Goal: Task Accomplishment & Management: Use online tool/utility

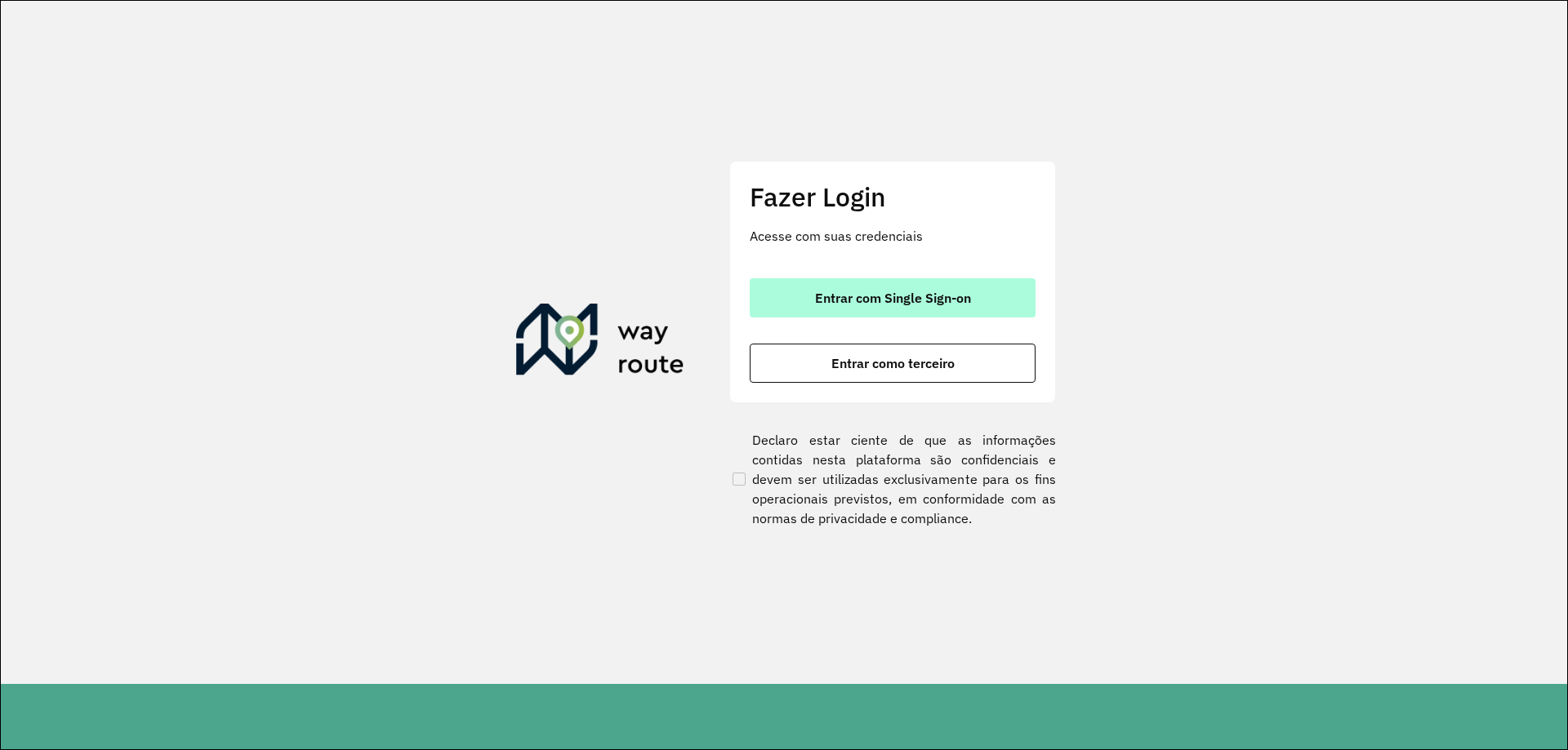
click at [911, 310] on button "Entrar com Single Sign-on" at bounding box center [892, 297] width 286 height 40
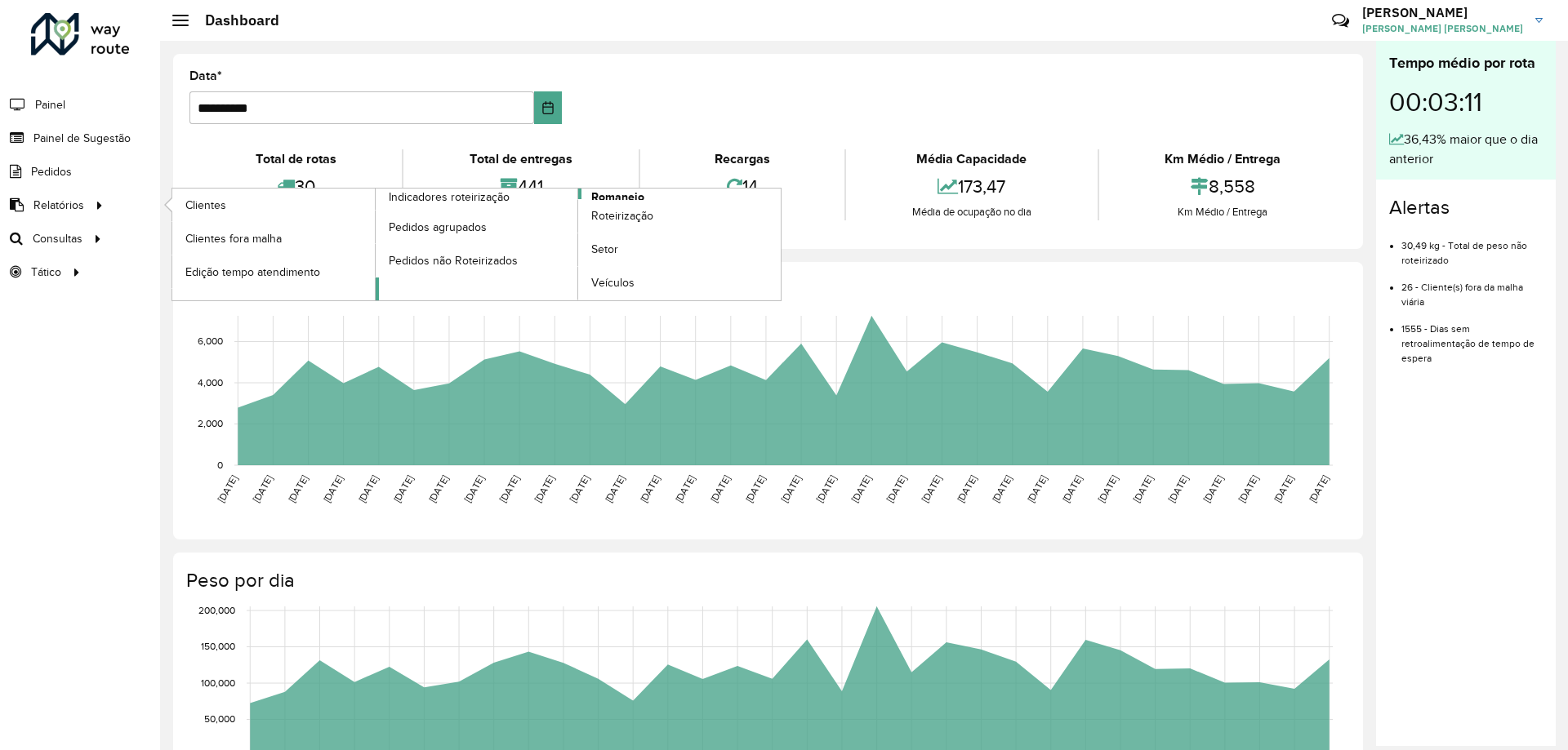
click at [604, 197] on span "Romaneio" at bounding box center [617, 197] width 53 height 17
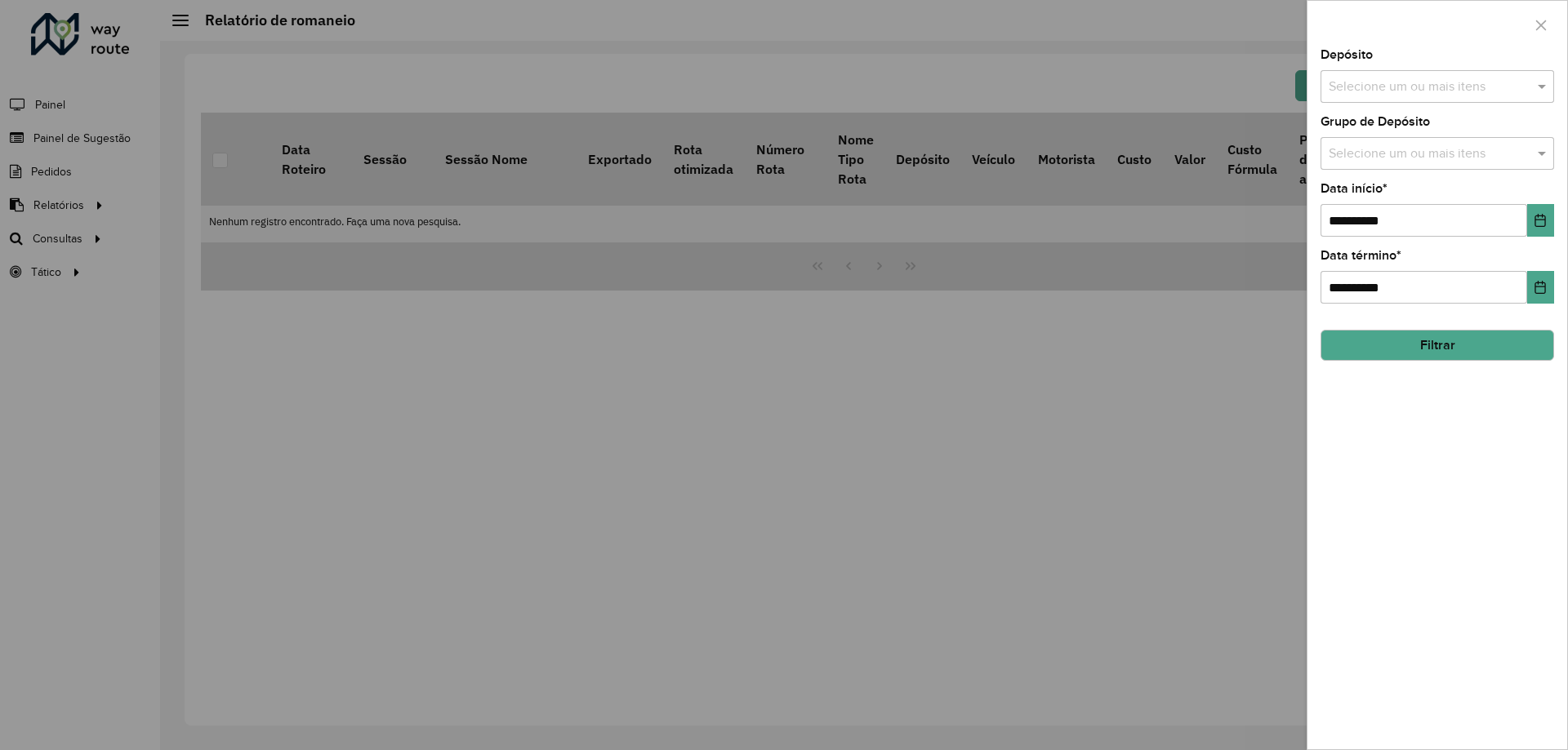
click at [1410, 90] on input "text" at bounding box center [1429, 87] width 209 height 19
click at [1388, 162] on div "CDD [GEOGRAPHIC_DATA]" at bounding box center [1437, 168] width 232 height 28
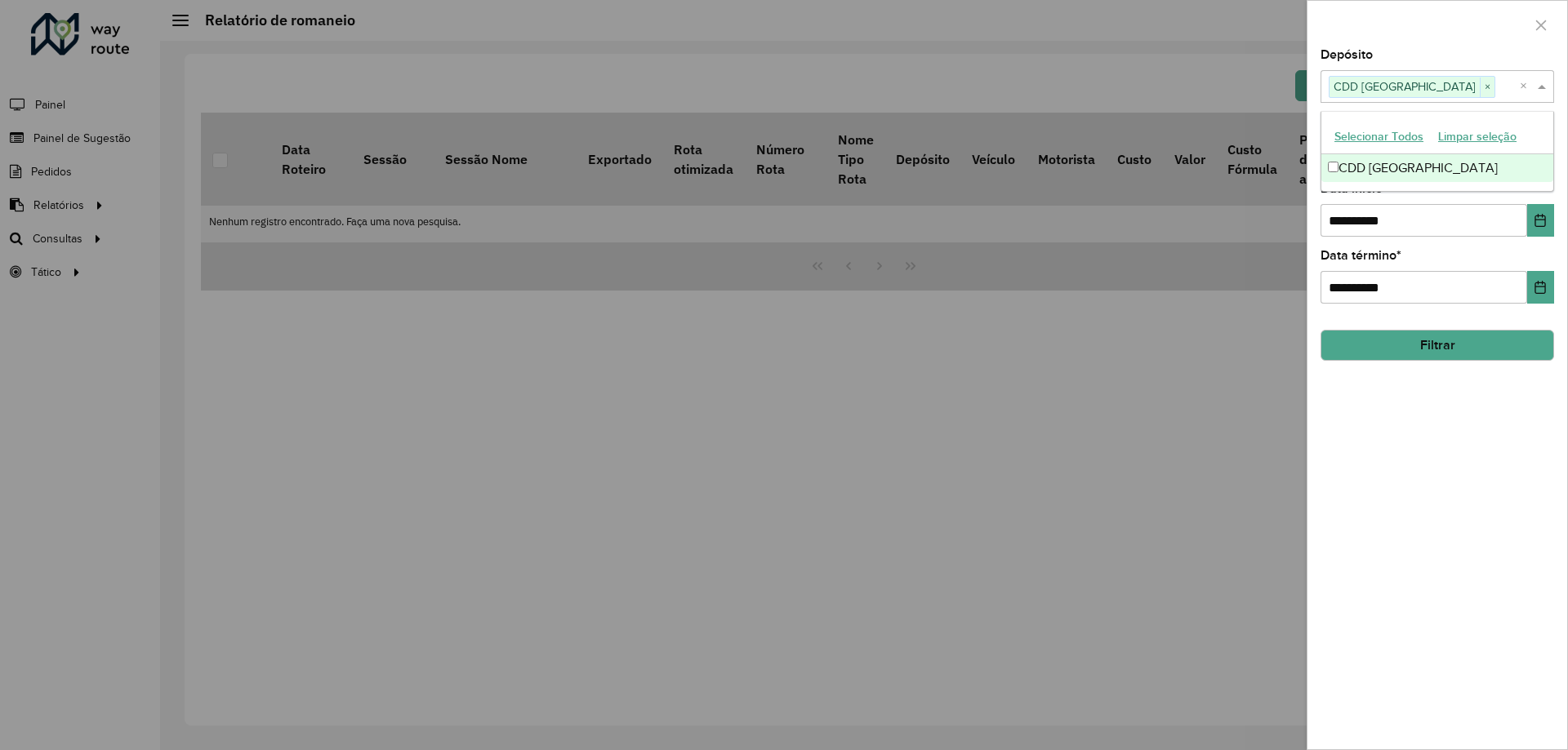
click at [1548, 93] on span at bounding box center [1543, 86] width 20 height 19
click at [1529, 141] on div "Selecione um ou mais itens" at bounding box center [1437, 153] width 234 height 33
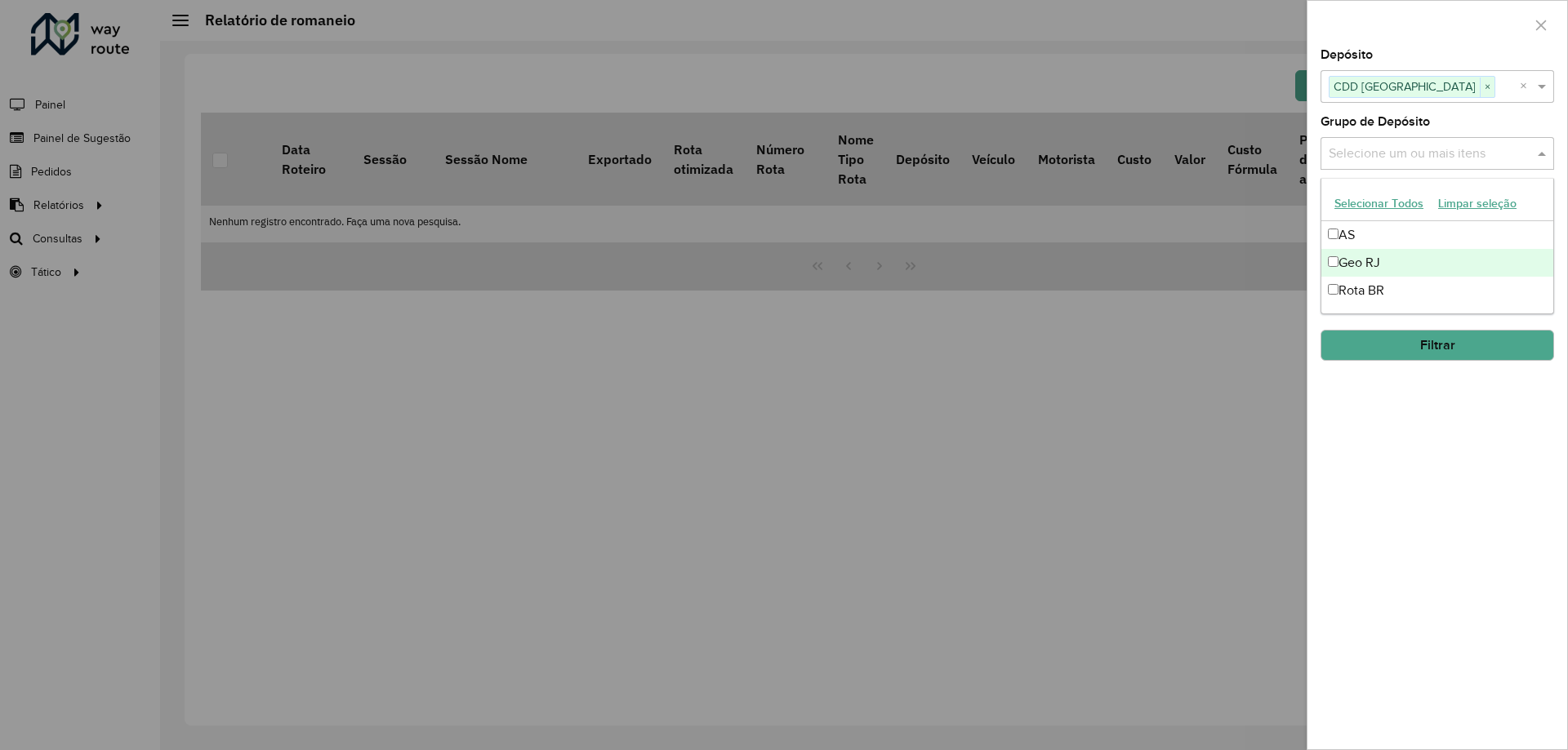
click at [1352, 260] on div "Geo RJ" at bounding box center [1437, 263] width 232 height 28
click at [1547, 166] on div "Selecione um ou mais itens Geo RJ × ×" at bounding box center [1437, 153] width 234 height 33
click at [1544, 163] on span at bounding box center [1543, 153] width 20 height 19
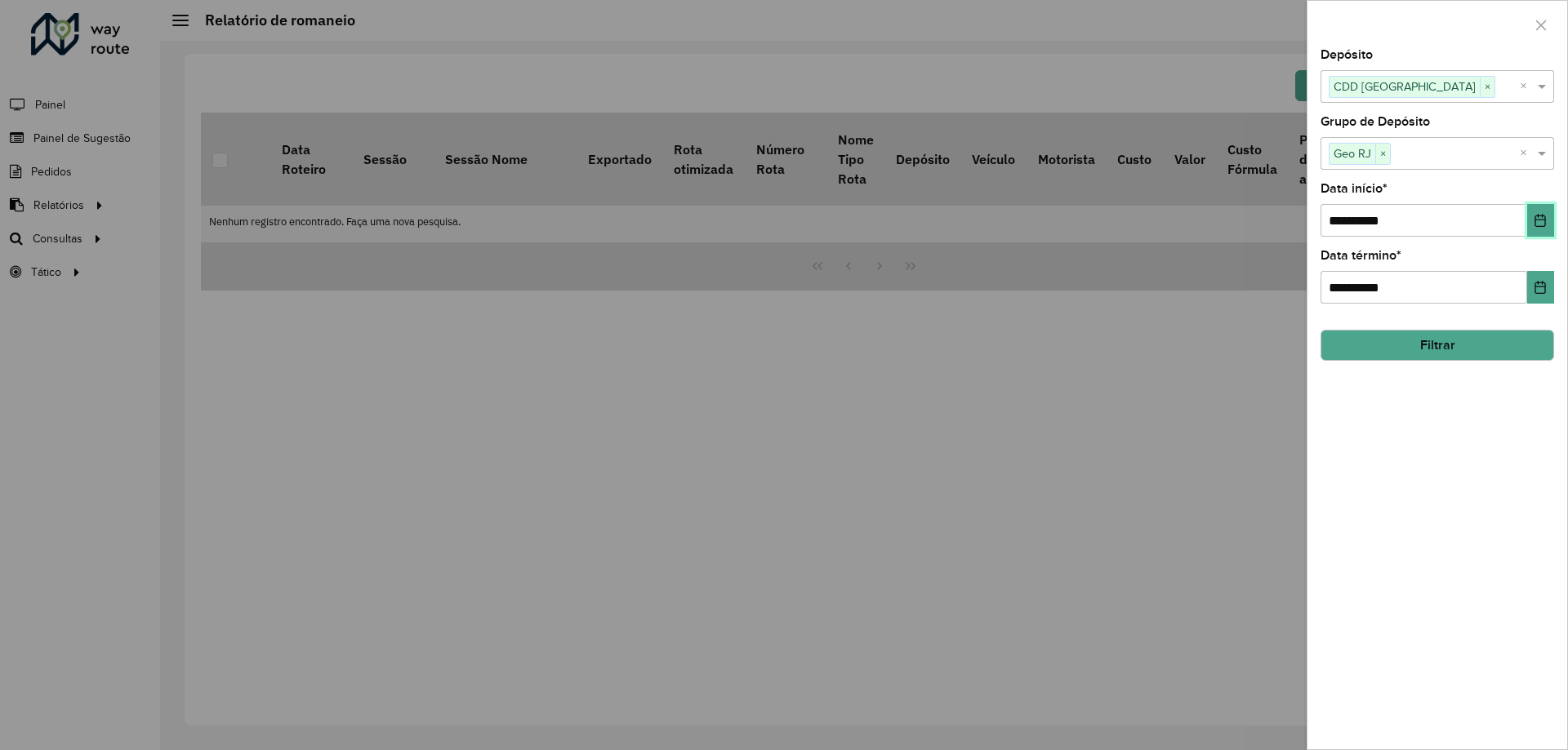
click at [1532, 225] on button "Choose Date" at bounding box center [1540, 220] width 27 height 33
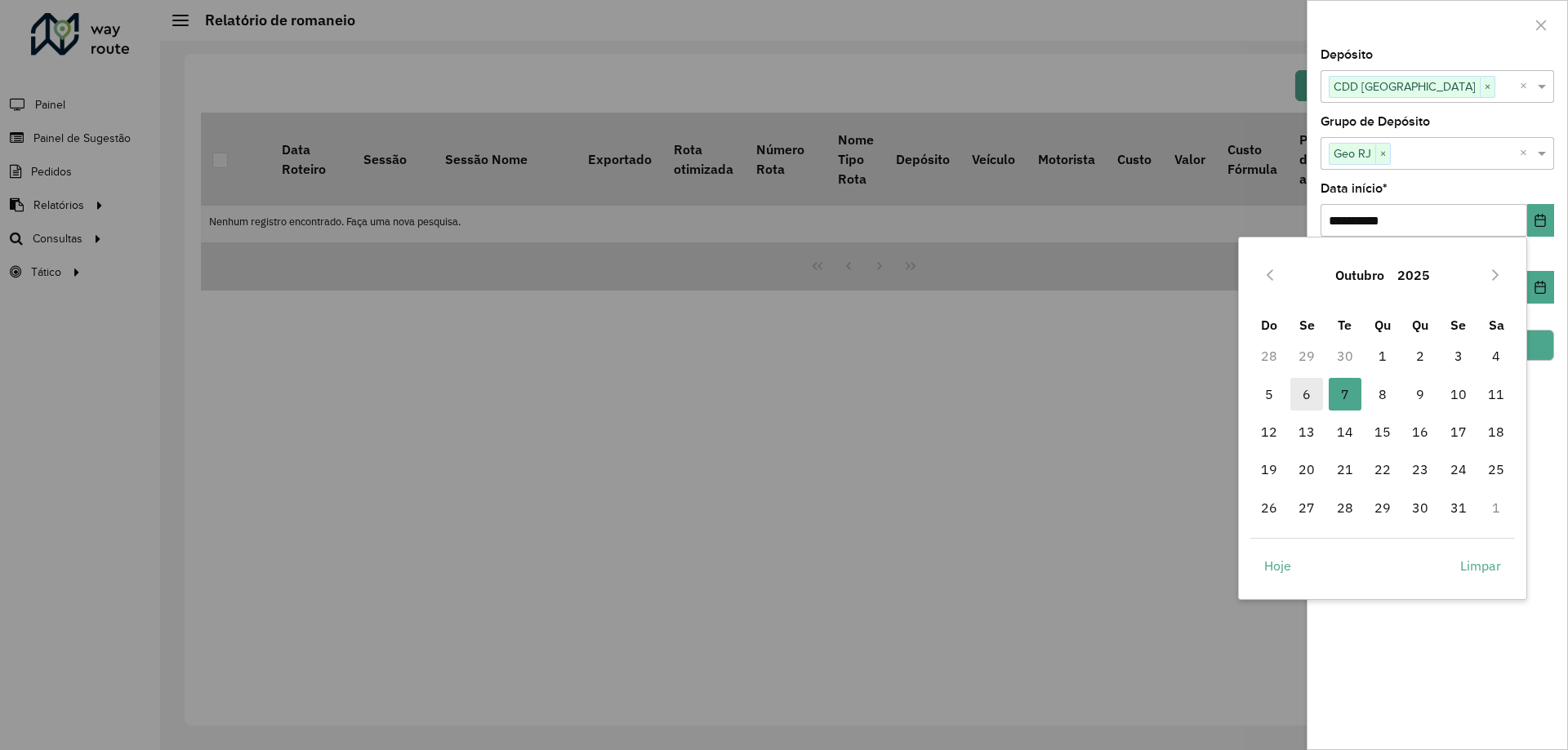
click at [1303, 388] on span "6" at bounding box center [1306, 395] width 33 height 33
type input "**********"
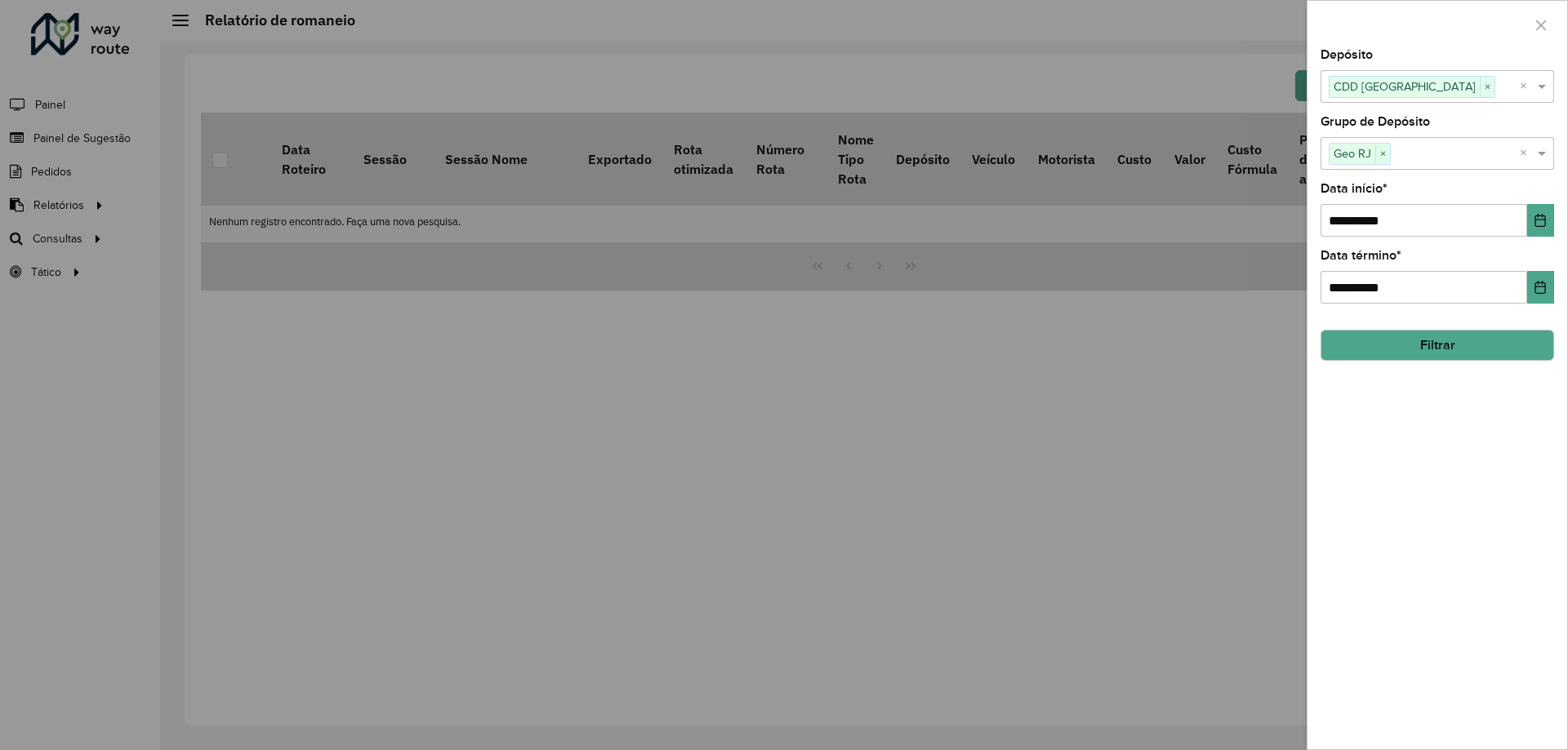
click at [1536, 270] on div "**********" at bounding box center [1437, 277] width 234 height 54
click at [1554, 283] on div "**********" at bounding box center [1437, 400] width 260 height 701
click at [1548, 290] on button "Choose Date" at bounding box center [1540, 288] width 27 height 33
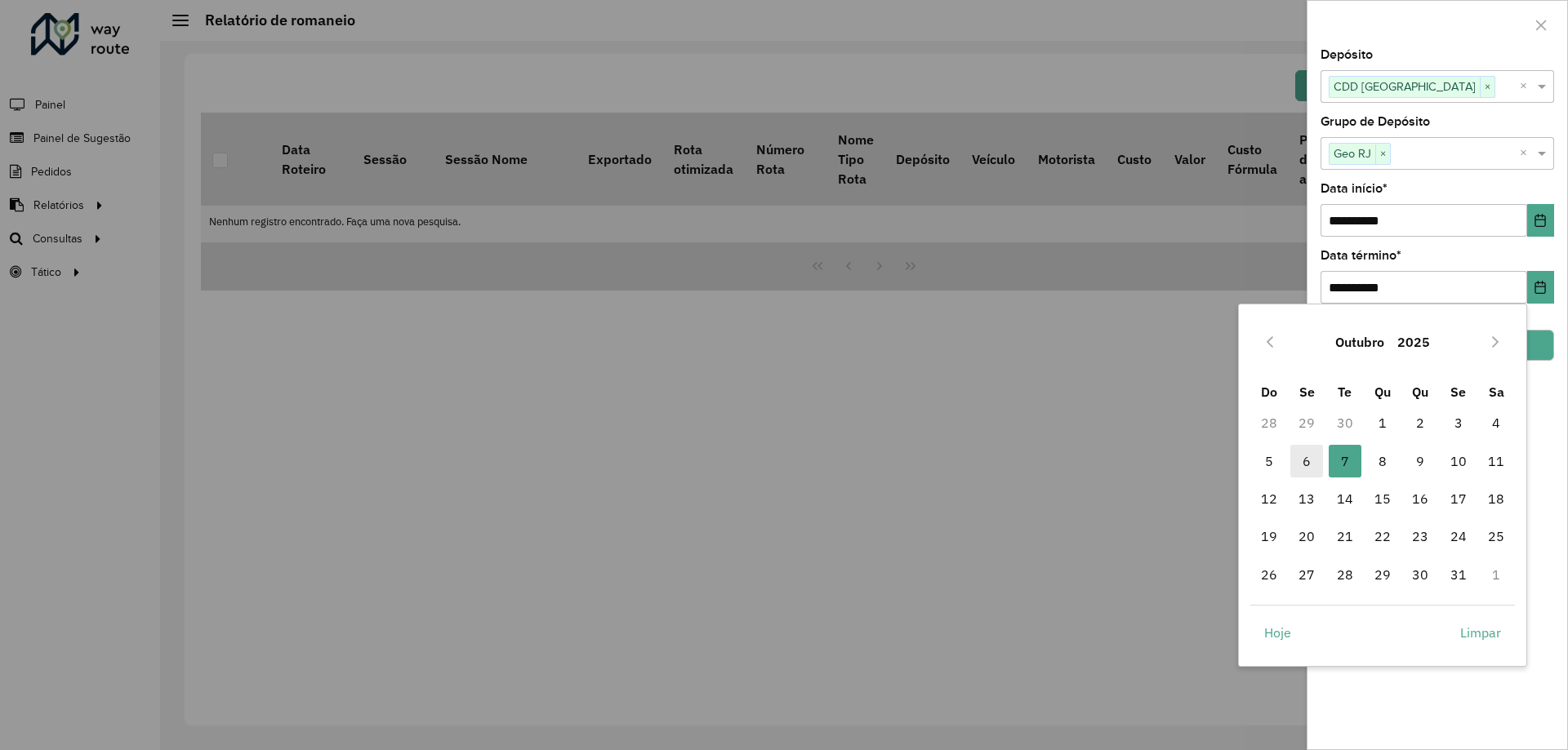
click at [1299, 464] on span "6" at bounding box center [1306, 461] width 33 height 33
type input "**********"
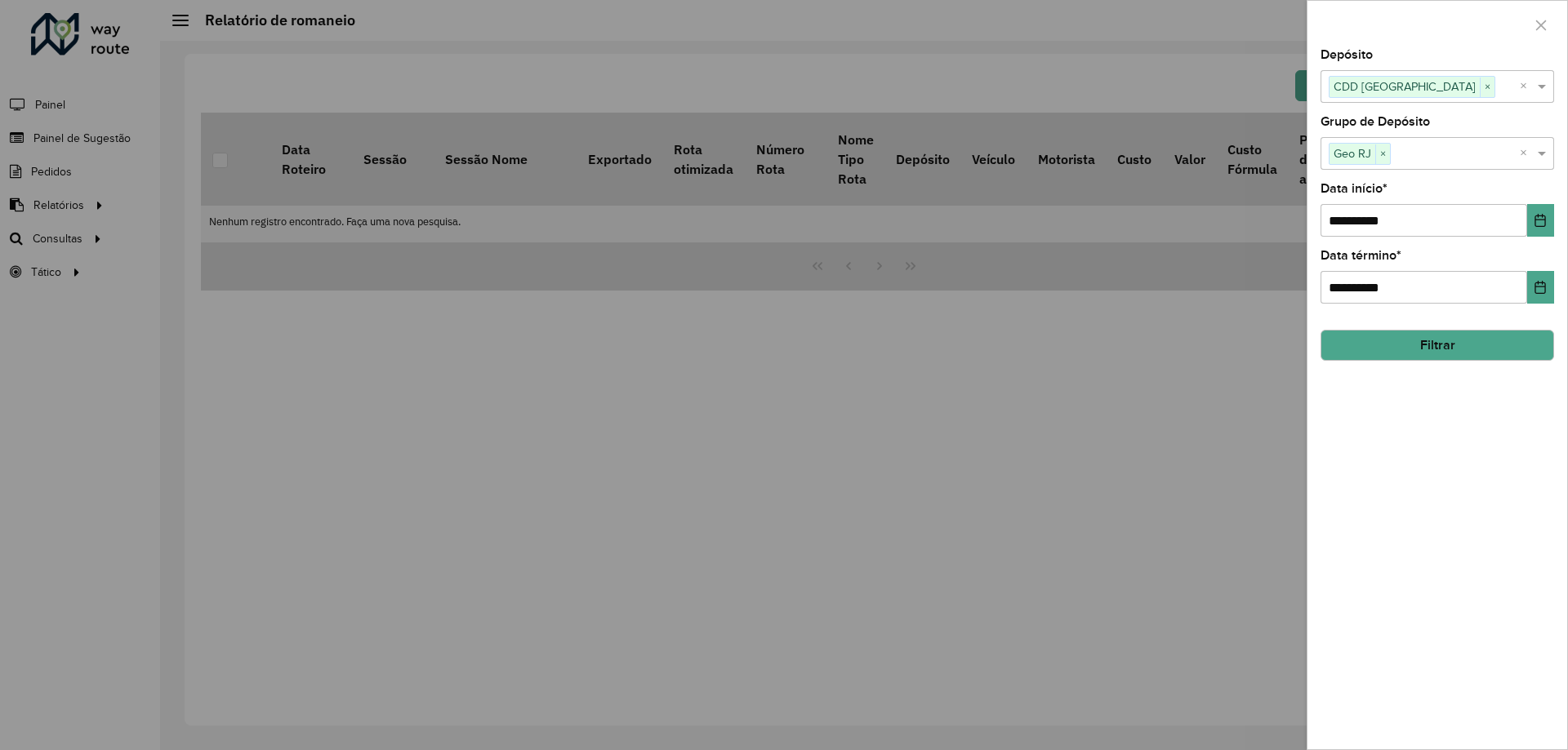
click at [1394, 352] on button "Filtrar" at bounding box center [1437, 346] width 234 height 31
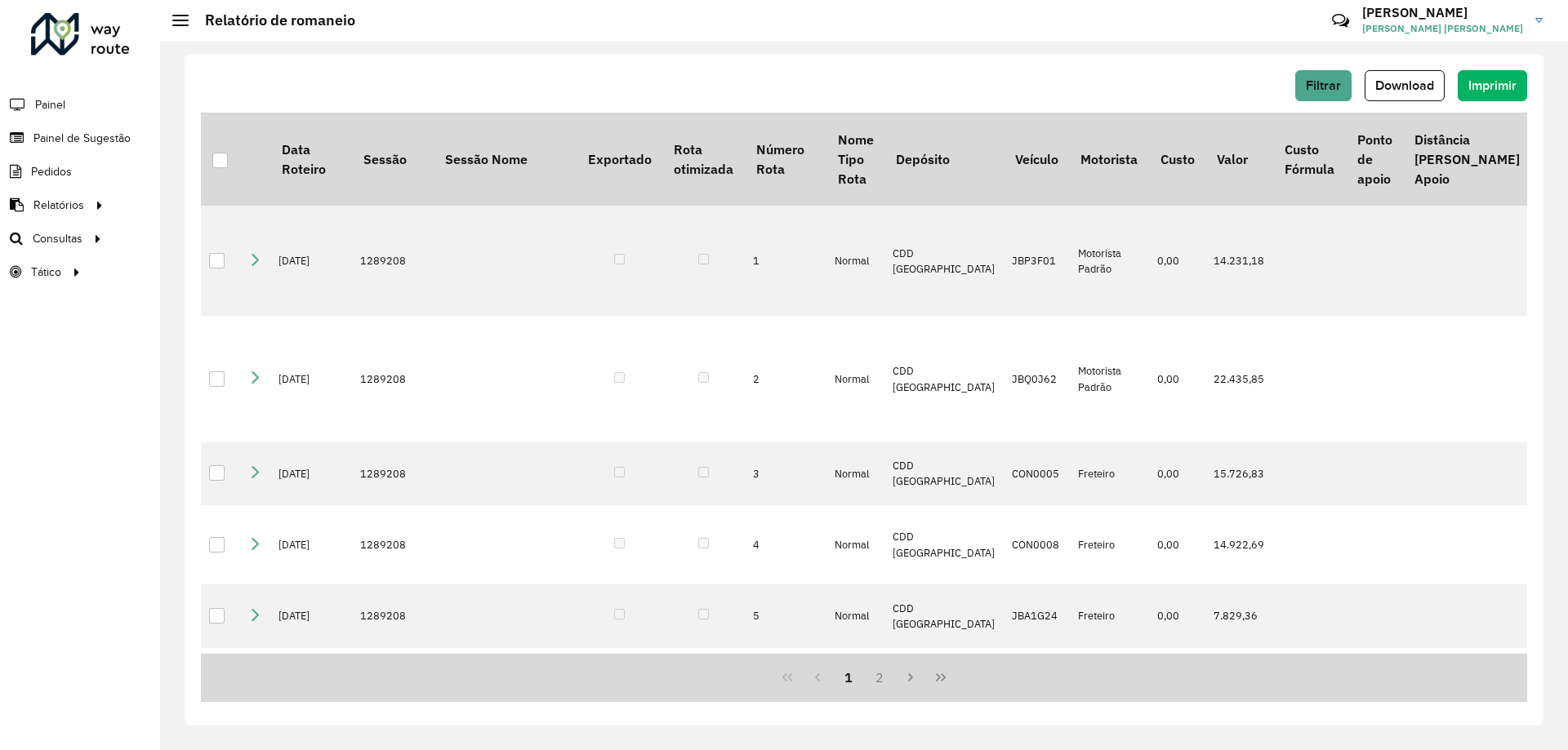
click at [1385, 91] on span "Download" at bounding box center [1404, 85] width 59 height 14
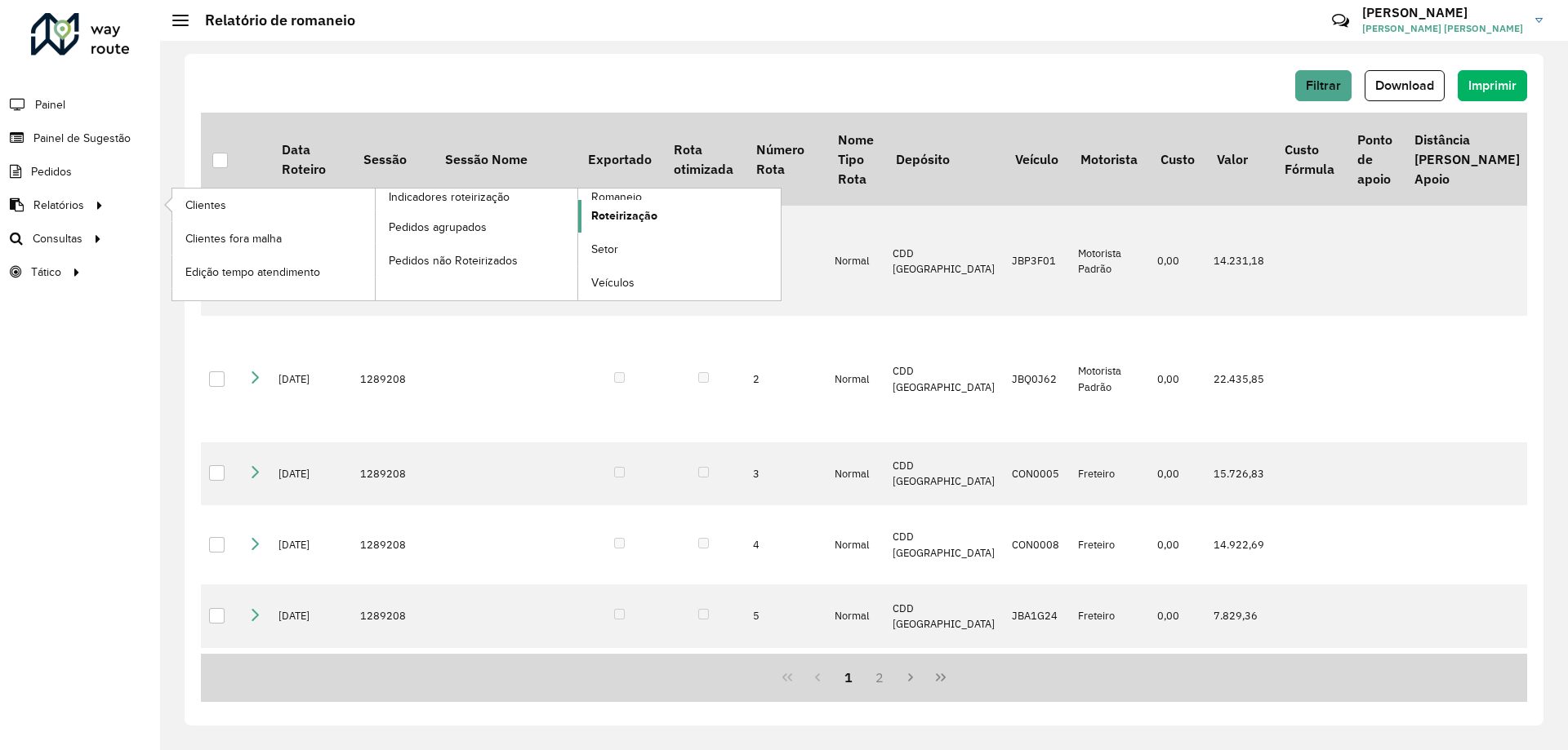
click at [616, 212] on span "Roteirização" at bounding box center [624, 216] width 67 height 17
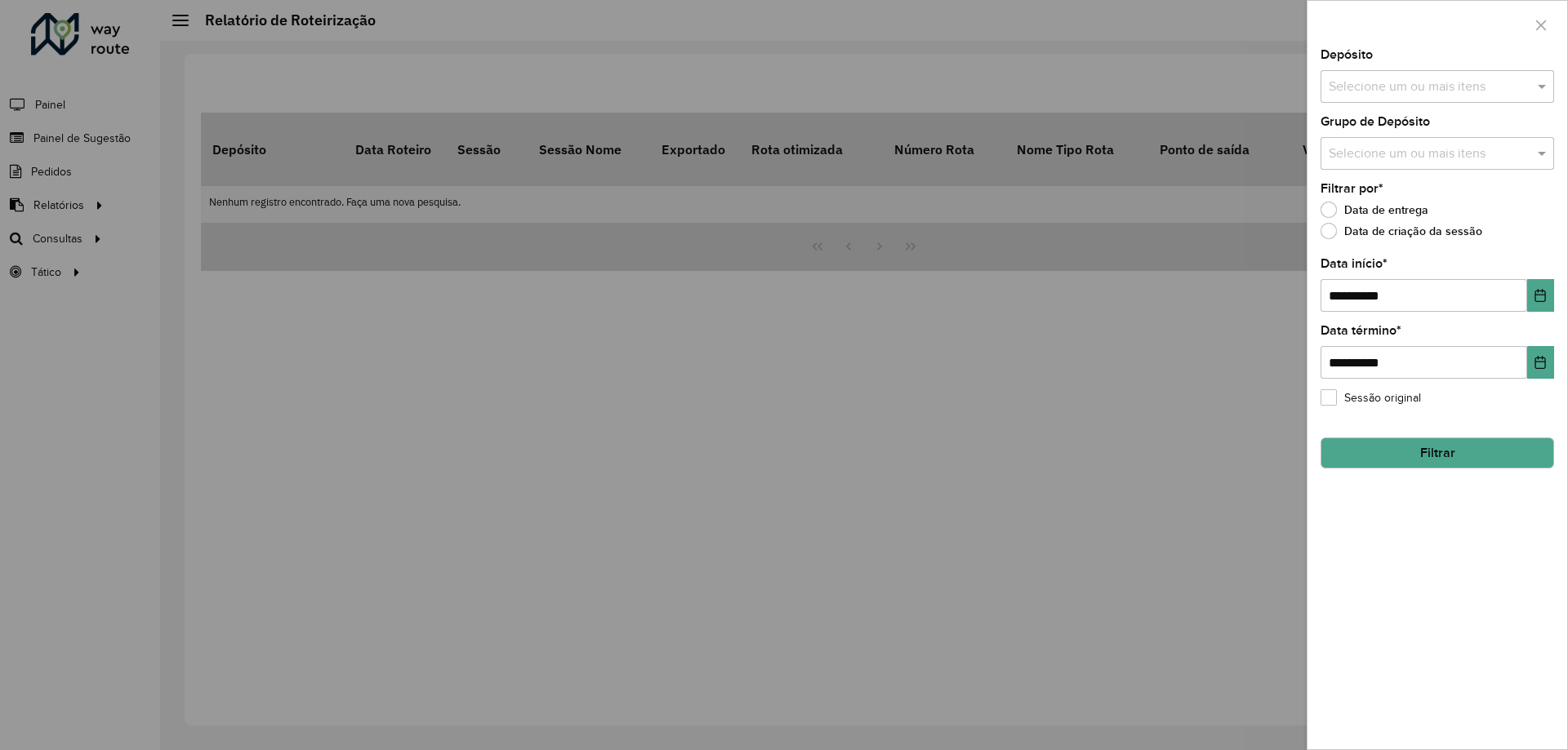
click at [1459, 86] on input "text" at bounding box center [1429, 87] width 209 height 19
click at [1387, 161] on div "CDD [GEOGRAPHIC_DATA]" at bounding box center [1437, 168] width 232 height 28
click at [1548, 80] on span at bounding box center [1543, 86] width 20 height 19
drag, startPoint x: 1513, startPoint y: 134, endPoint x: 1507, endPoint y: 141, distance: 9.2
click at [1511, 134] on div "Grupo de Depósito Selecione um ou mais itens" at bounding box center [1437, 143] width 234 height 54
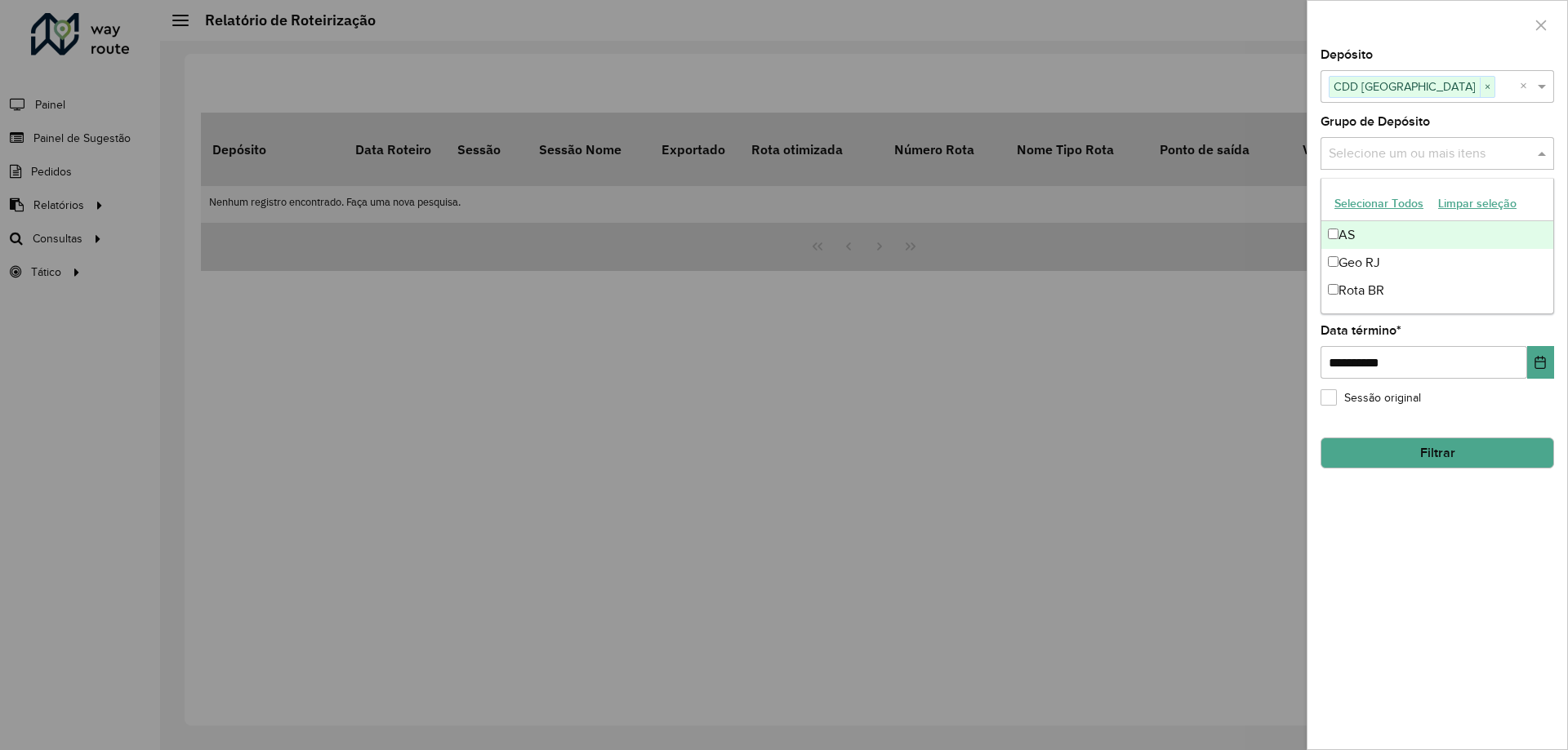
click at [1502, 147] on input "text" at bounding box center [1429, 154] width 209 height 19
drag, startPoint x: 1355, startPoint y: 262, endPoint x: 1394, endPoint y: 254, distance: 39.8
click at [1356, 262] on div "Geo RJ" at bounding box center [1437, 263] width 232 height 28
click at [1543, 160] on span at bounding box center [1543, 153] width 20 height 19
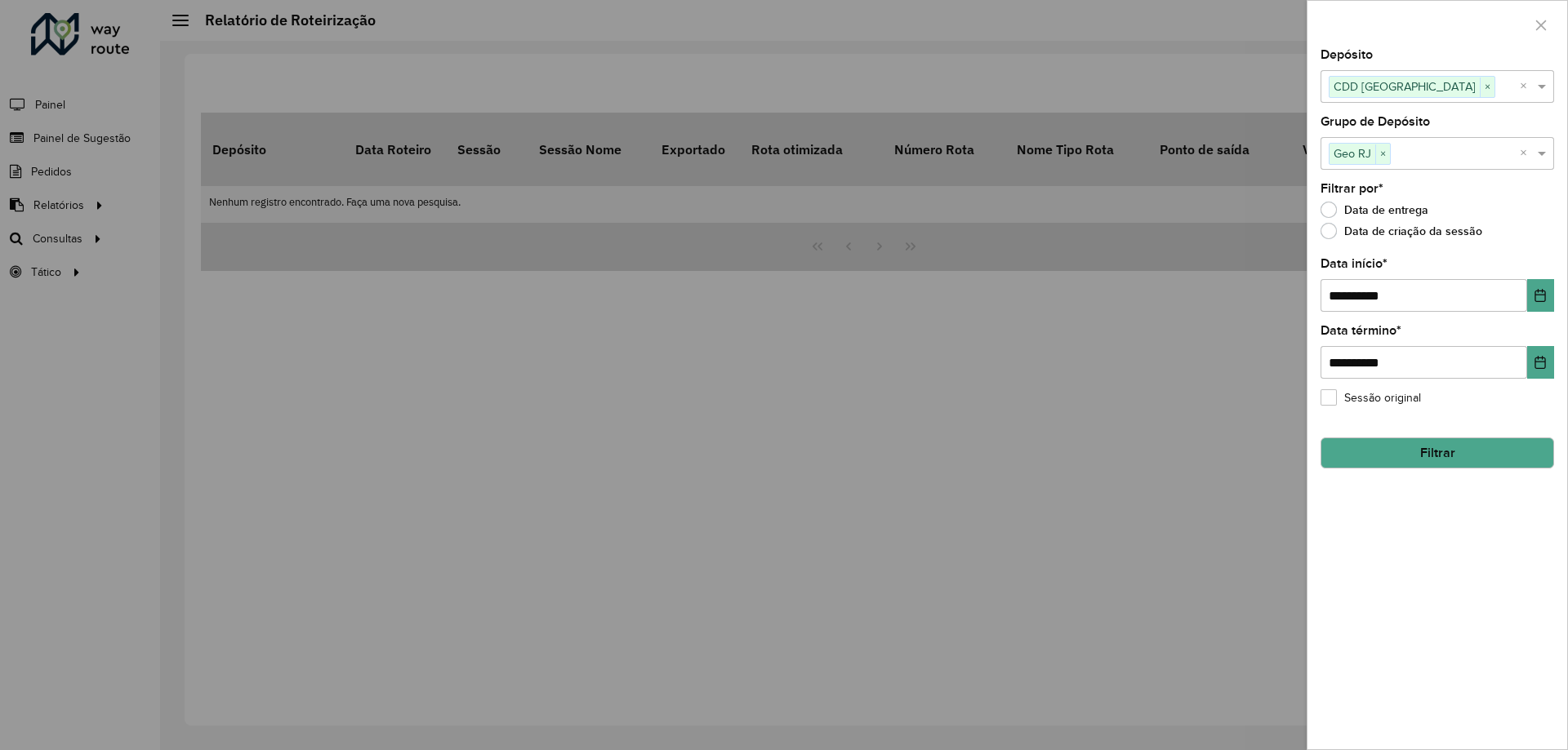
click at [1437, 460] on button "Filtrar" at bounding box center [1437, 453] width 234 height 31
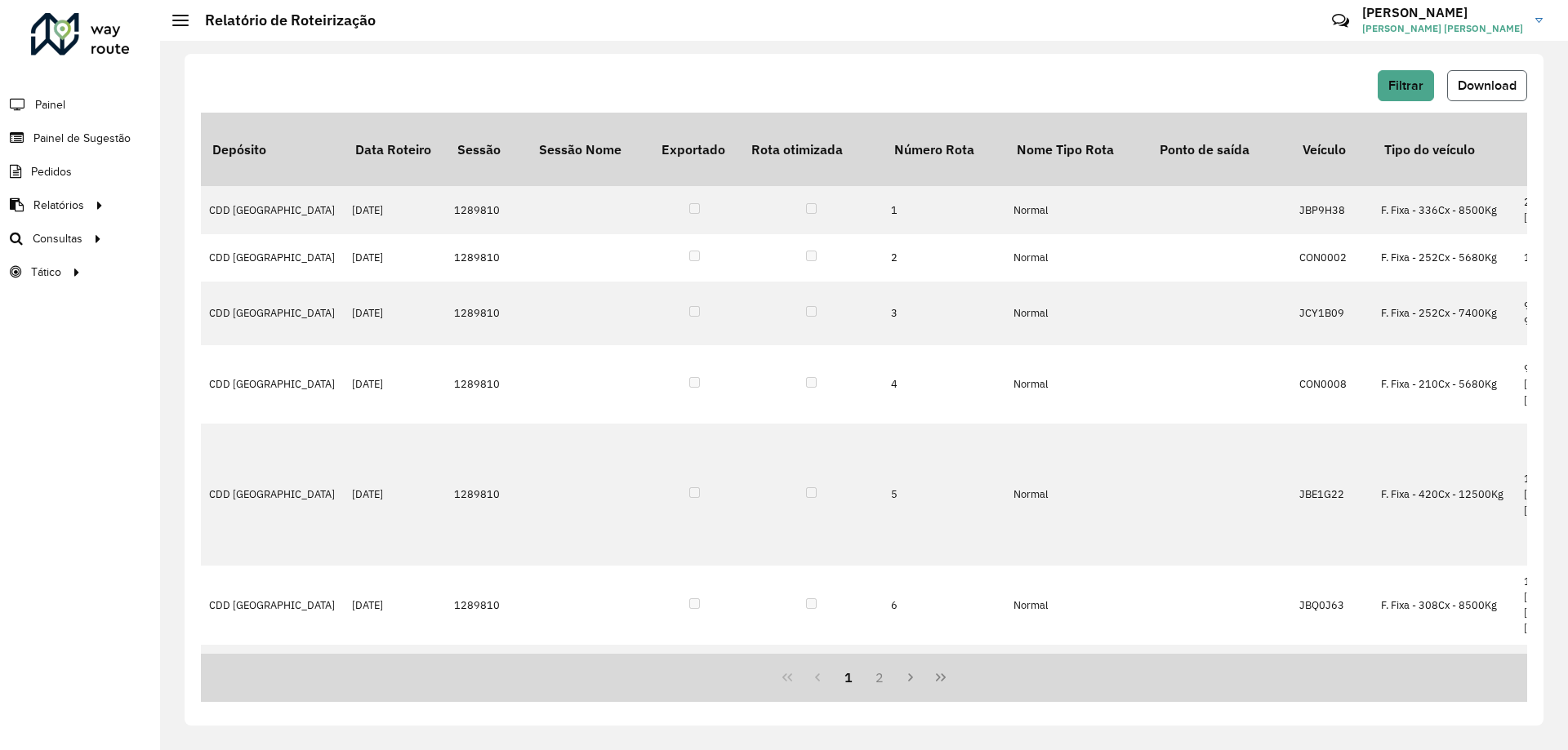
click at [1502, 80] on span "Download" at bounding box center [1487, 85] width 59 height 14
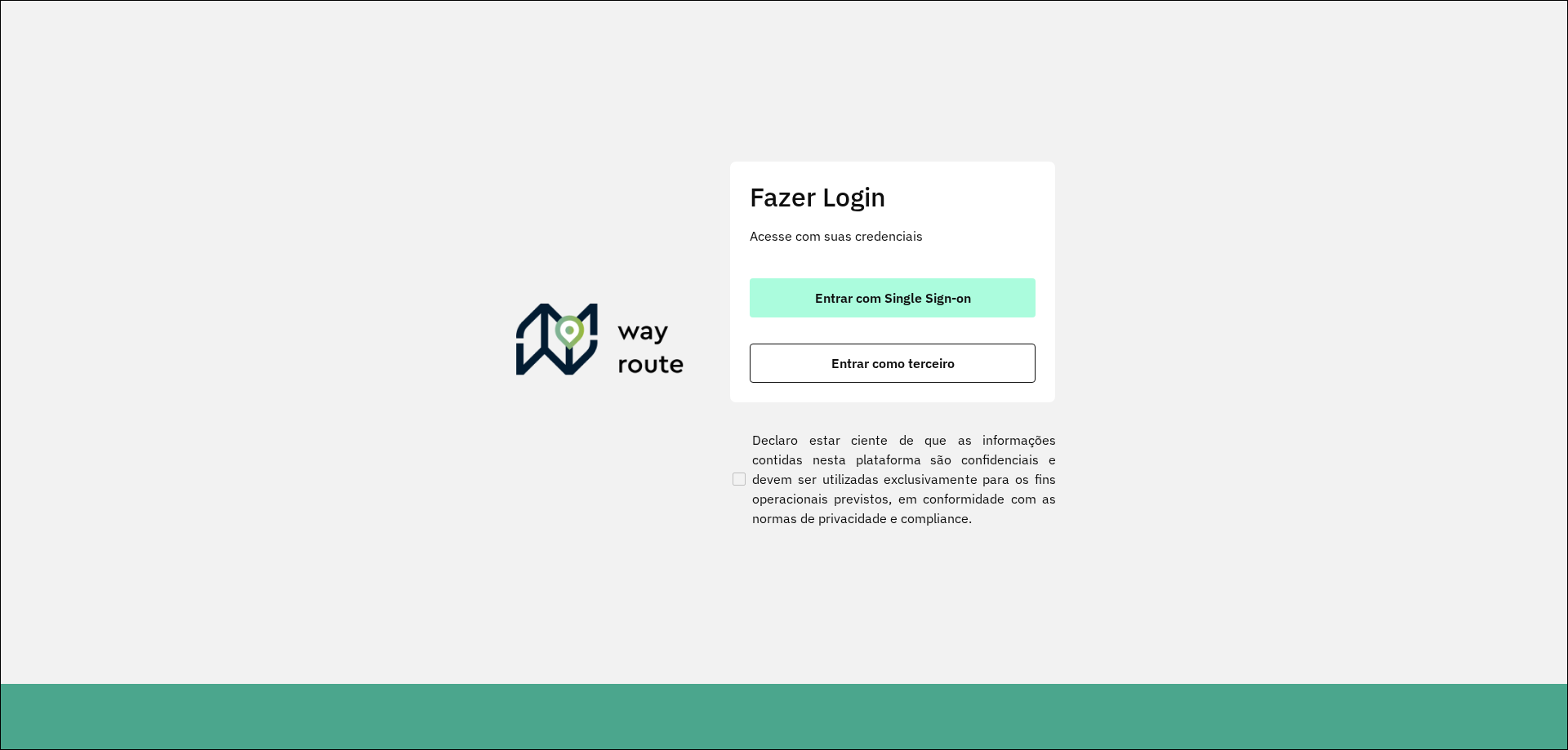
click at [835, 316] on button "Entrar com Single Sign-on" at bounding box center [892, 297] width 286 height 40
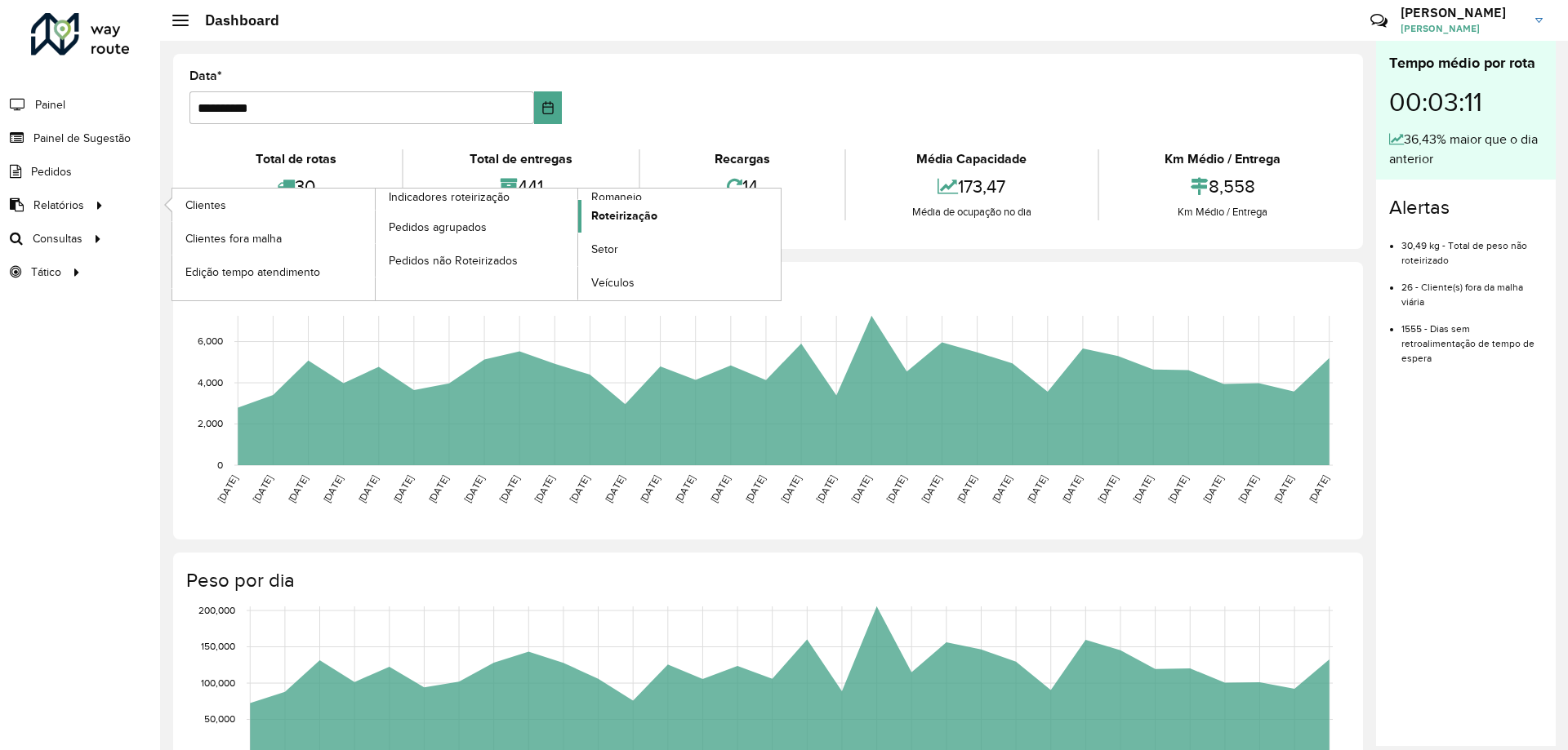
click at [617, 209] on span "Roteirização" at bounding box center [624, 216] width 67 height 17
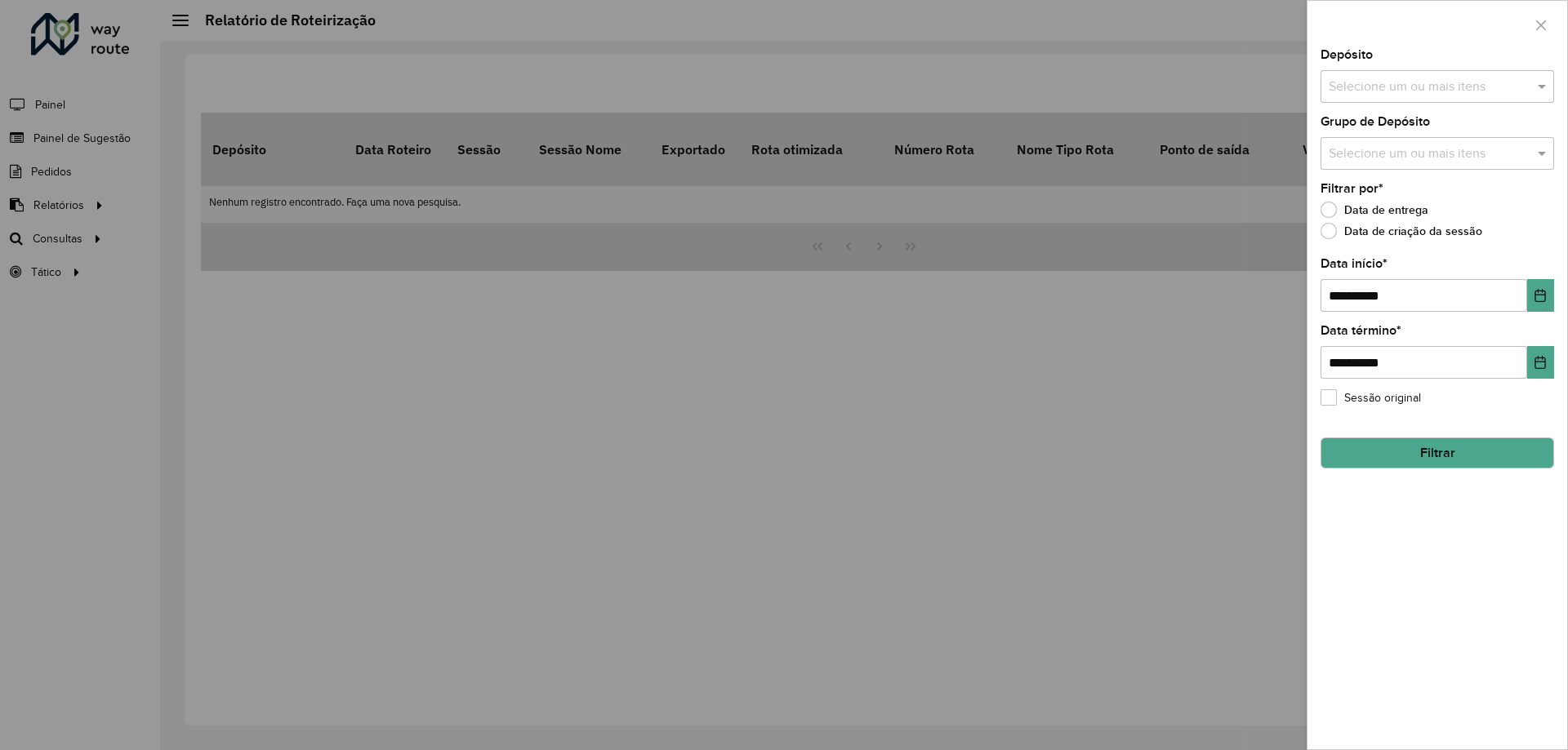
click at [1404, 77] on input "text" at bounding box center [1429, 87] width 209 height 19
click at [1368, 167] on div "CDD [GEOGRAPHIC_DATA]" at bounding box center [1437, 168] width 232 height 28
click at [1544, 83] on span at bounding box center [1543, 86] width 20 height 19
click at [1461, 196] on div "Filtrar por * Data de entrega Data de criação da sessão" at bounding box center [1437, 213] width 234 height 62
click at [1417, 163] on input "text" at bounding box center [1429, 154] width 209 height 19
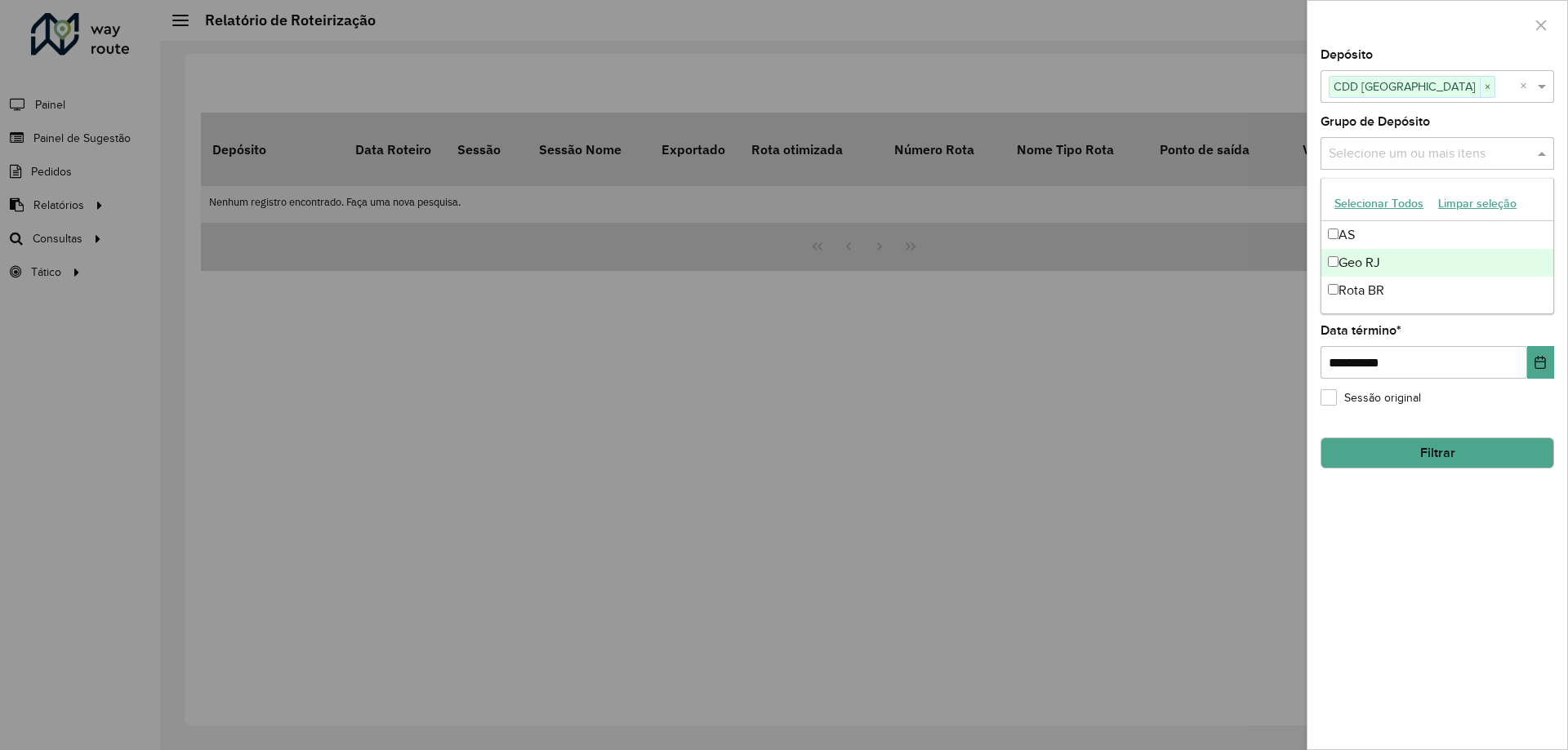
click at [1376, 259] on div "Geo RJ" at bounding box center [1437, 263] width 232 height 28
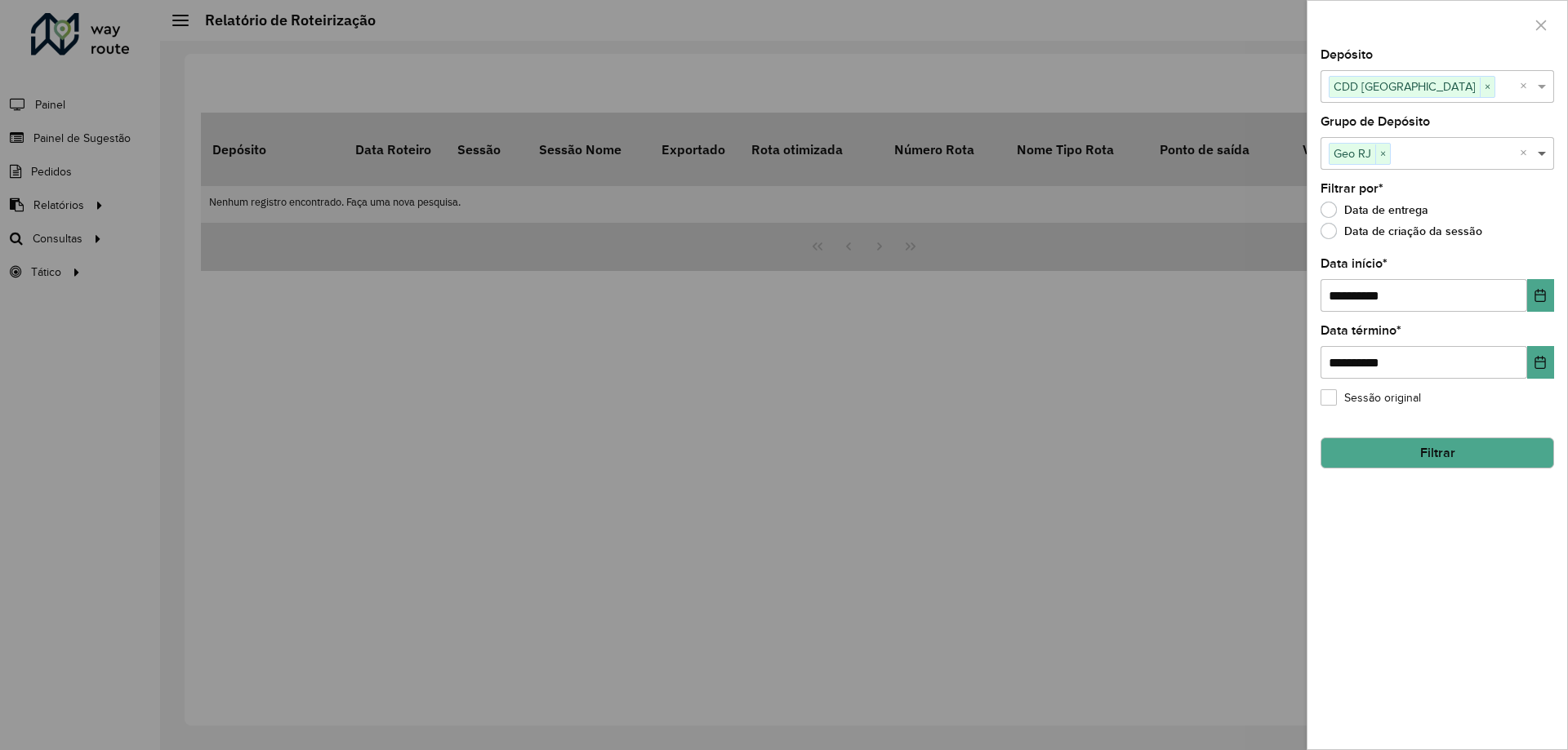
click at [1542, 156] on span at bounding box center [1543, 153] width 20 height 19
click at [1537, 293] on icon "Choose Date" at bounding box center [1540, 295] width 14 height 14
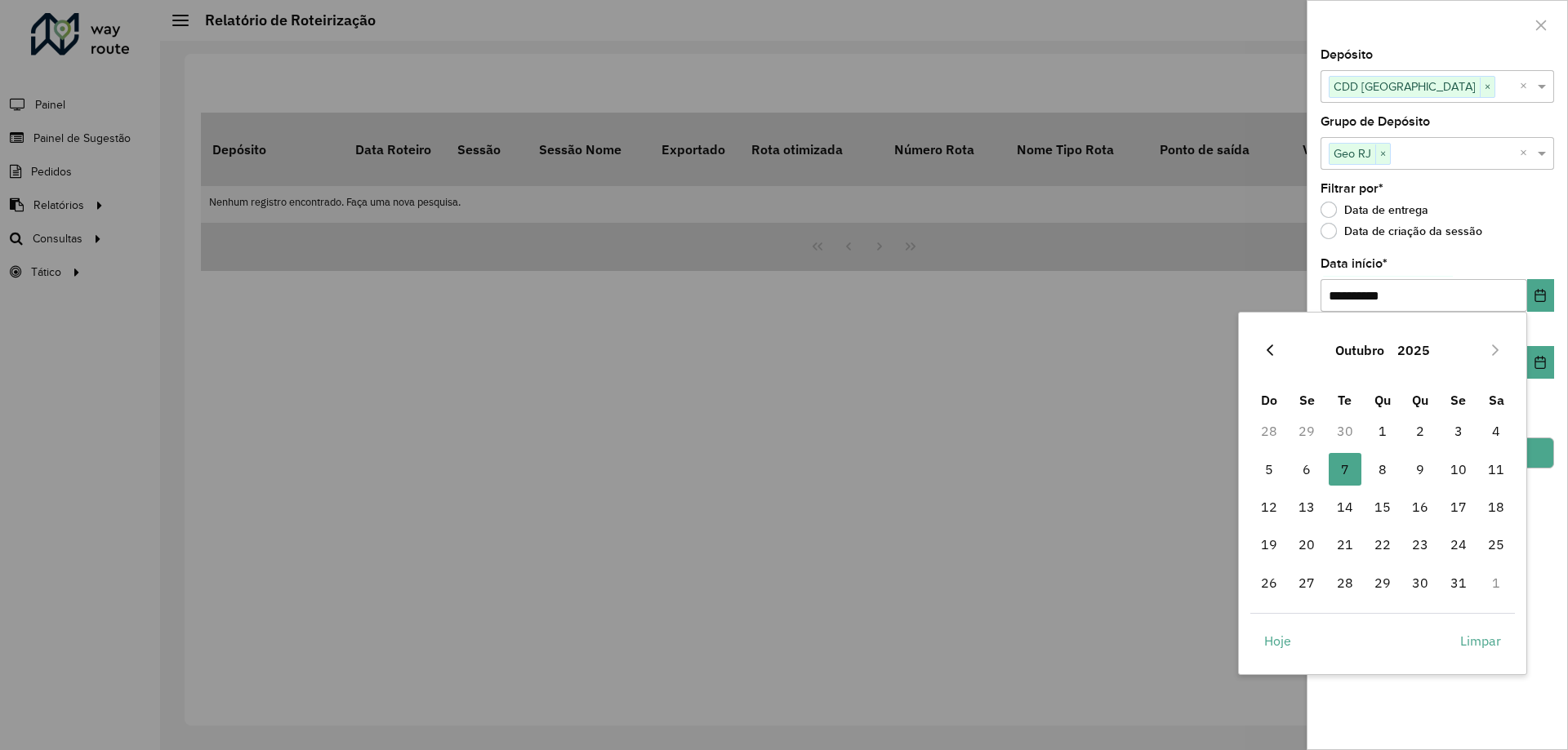
click at [1258, 347] on button "Previous Month" at bounding box center [1270, 349] width 26 height 26
click at [1303, 430] on span "1" at bounding box center [1306, 431] width 33 height 33
type input "**********"
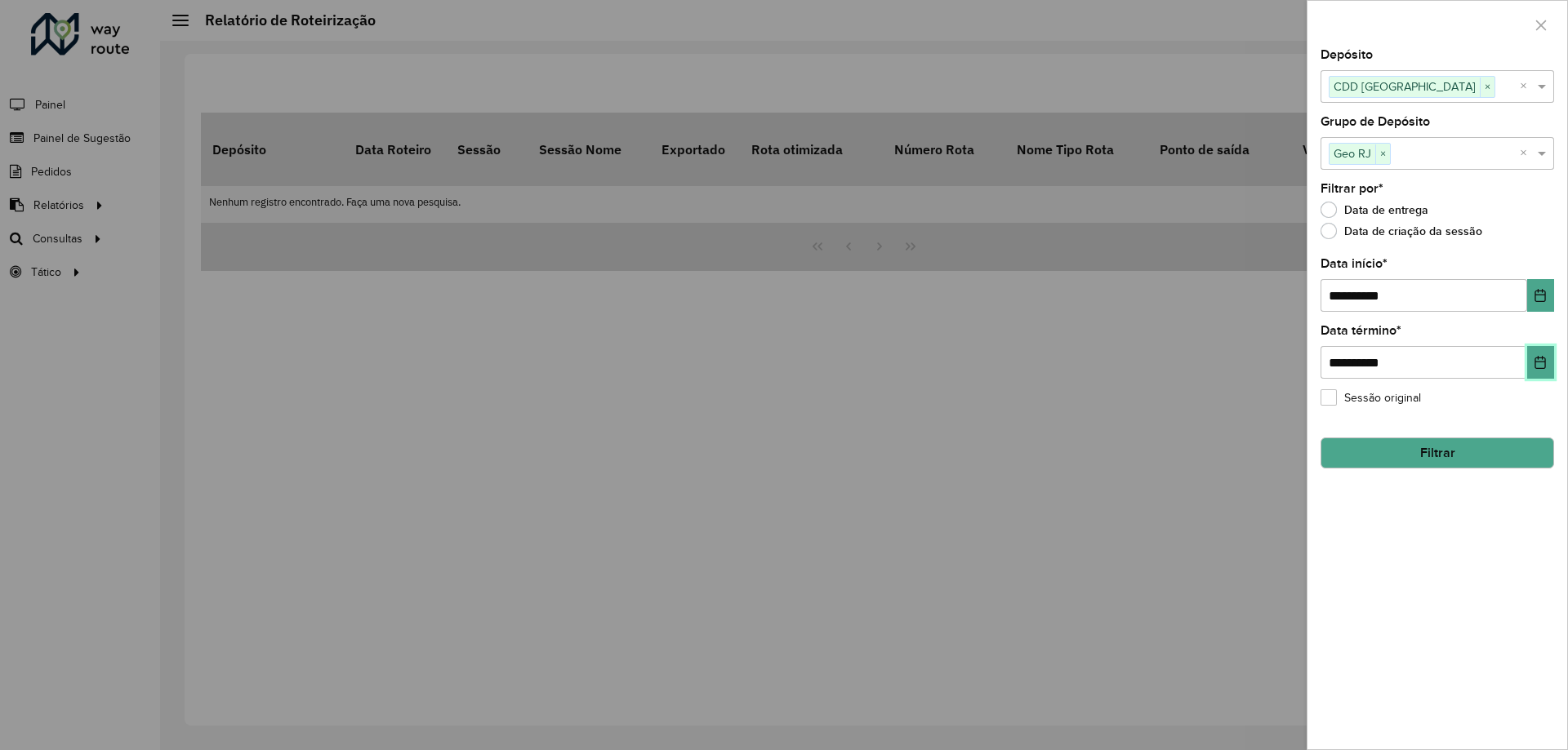
click at [1533, 352] on button "Choose Date" at bounding box center [1540, 363] width 27 height 33
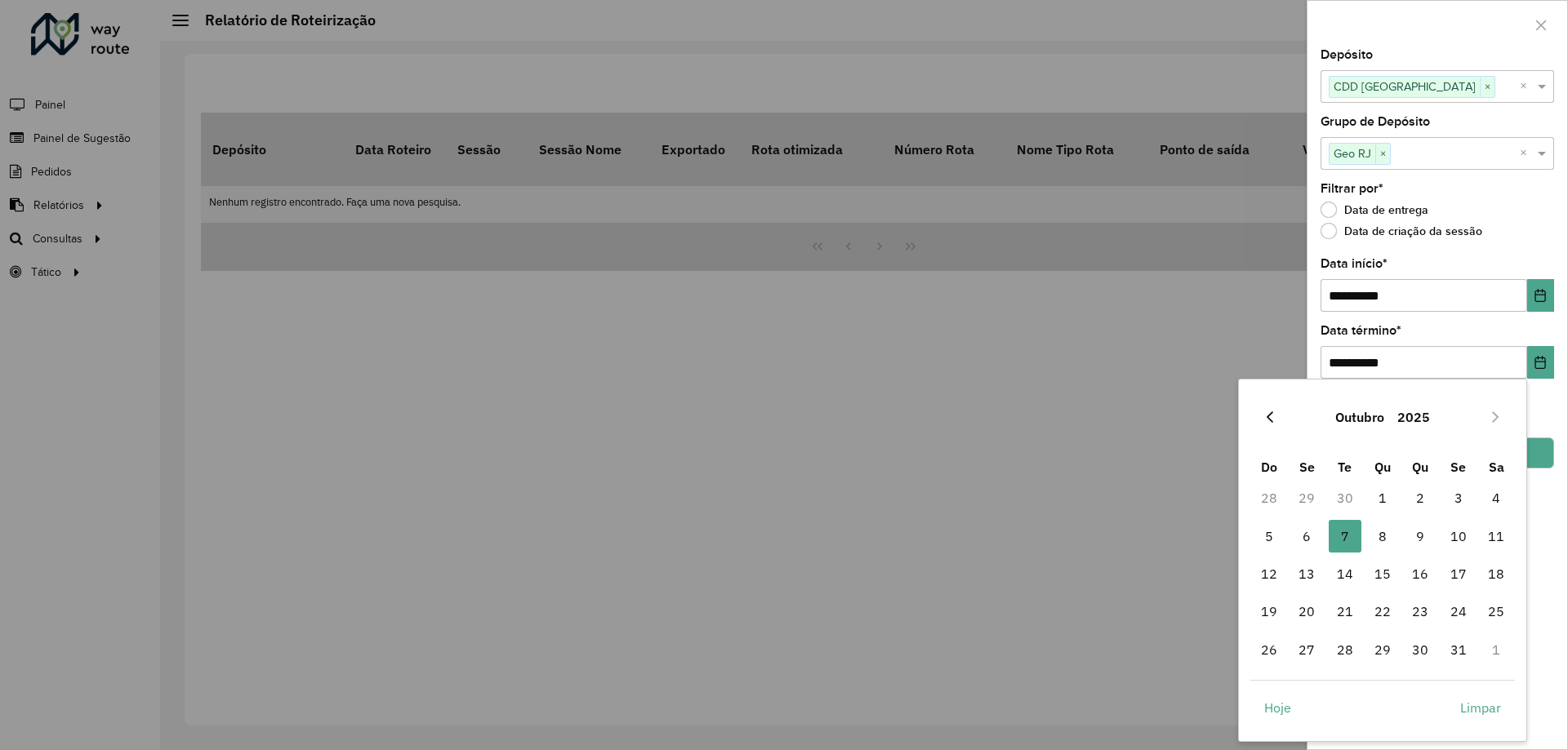
click at [1257, 419] on button "Previous Month" at bounding box center [1270, 417] width 26 height 26
click at [1345, 649] on span "30" at bounding box center [1345, 650] width 33 height 33
type input "**********"
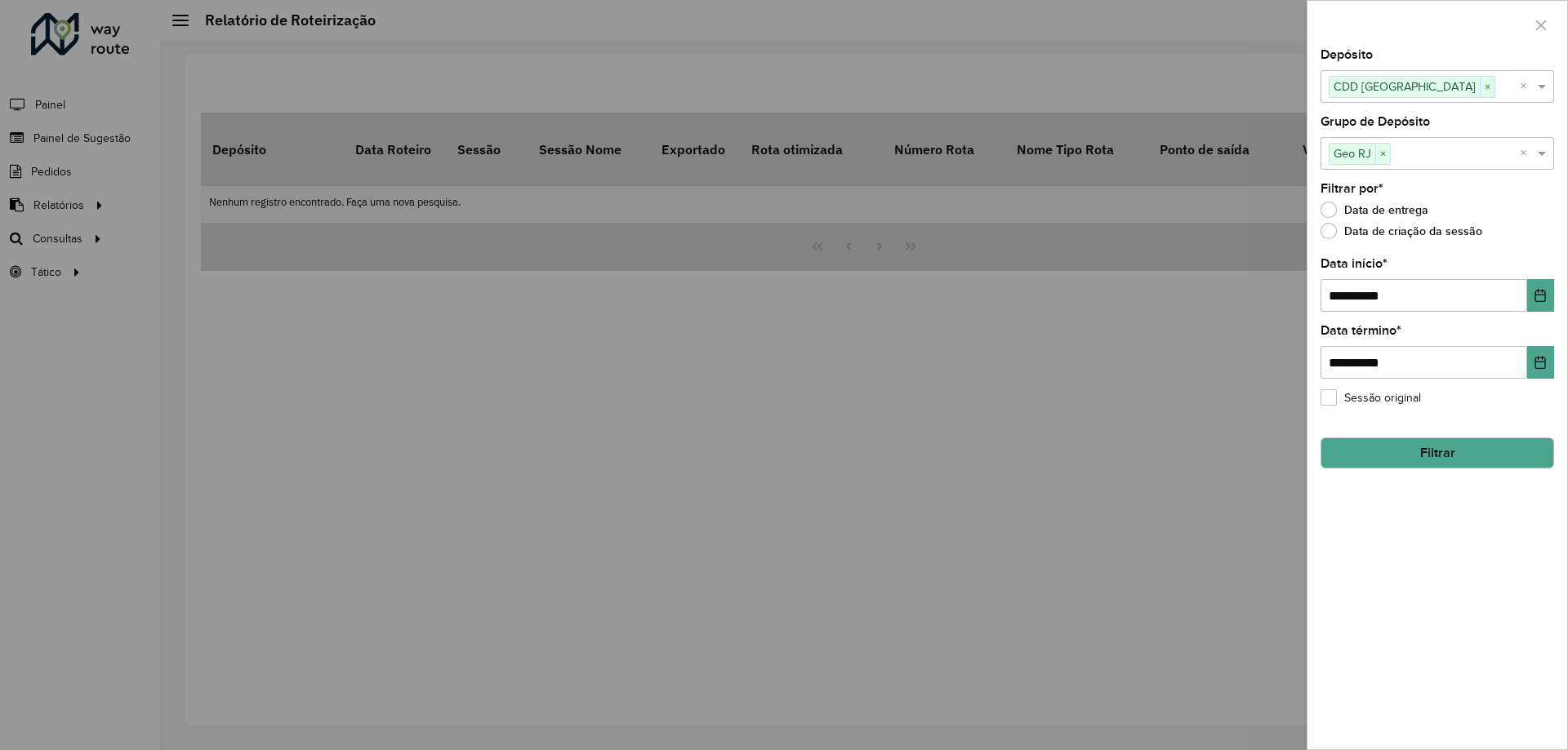
click at [1400, 455] on button "Filtrar" at bounding box center [1437, 453] width 234 height 31
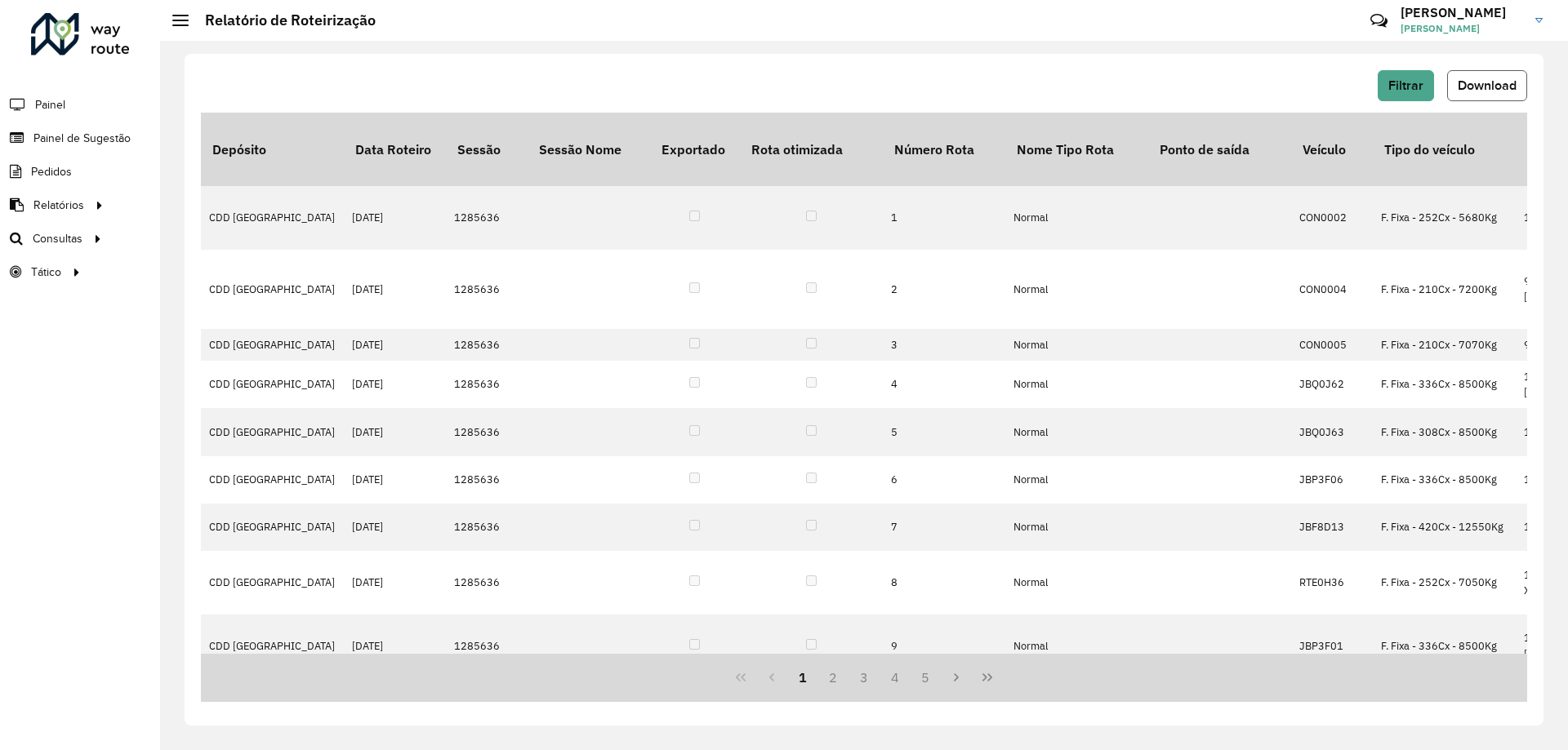
click at [1475, 97] on button "Download" at bounding box center [1487, 86] width 80 height 31
click at [1415, 82] on span "Filtrar" at bounding box center [1406, 85] width 35 height 14
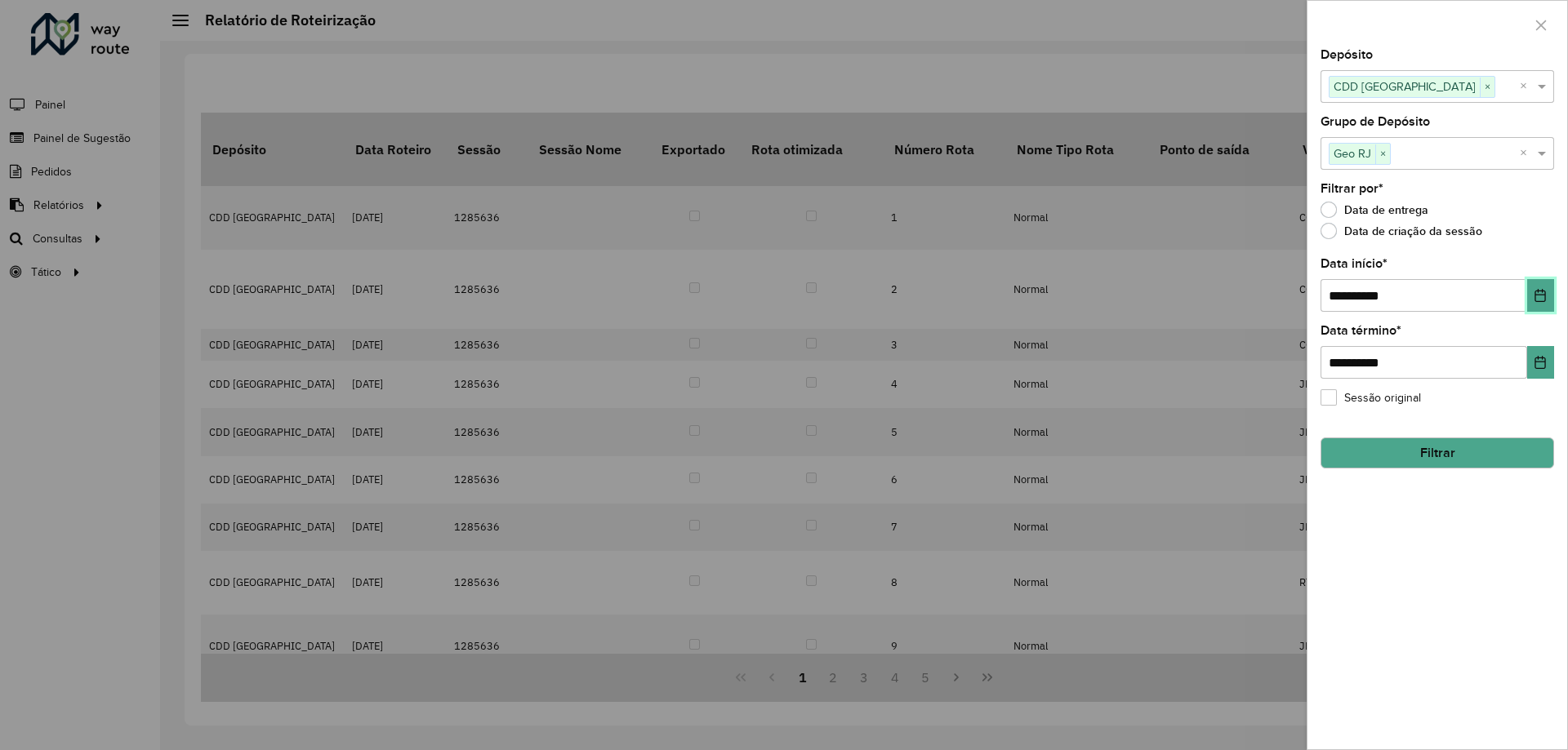
click at [1529, 292] on button "Choose Date" at bounding box center [1540, 295] width 27 height 33
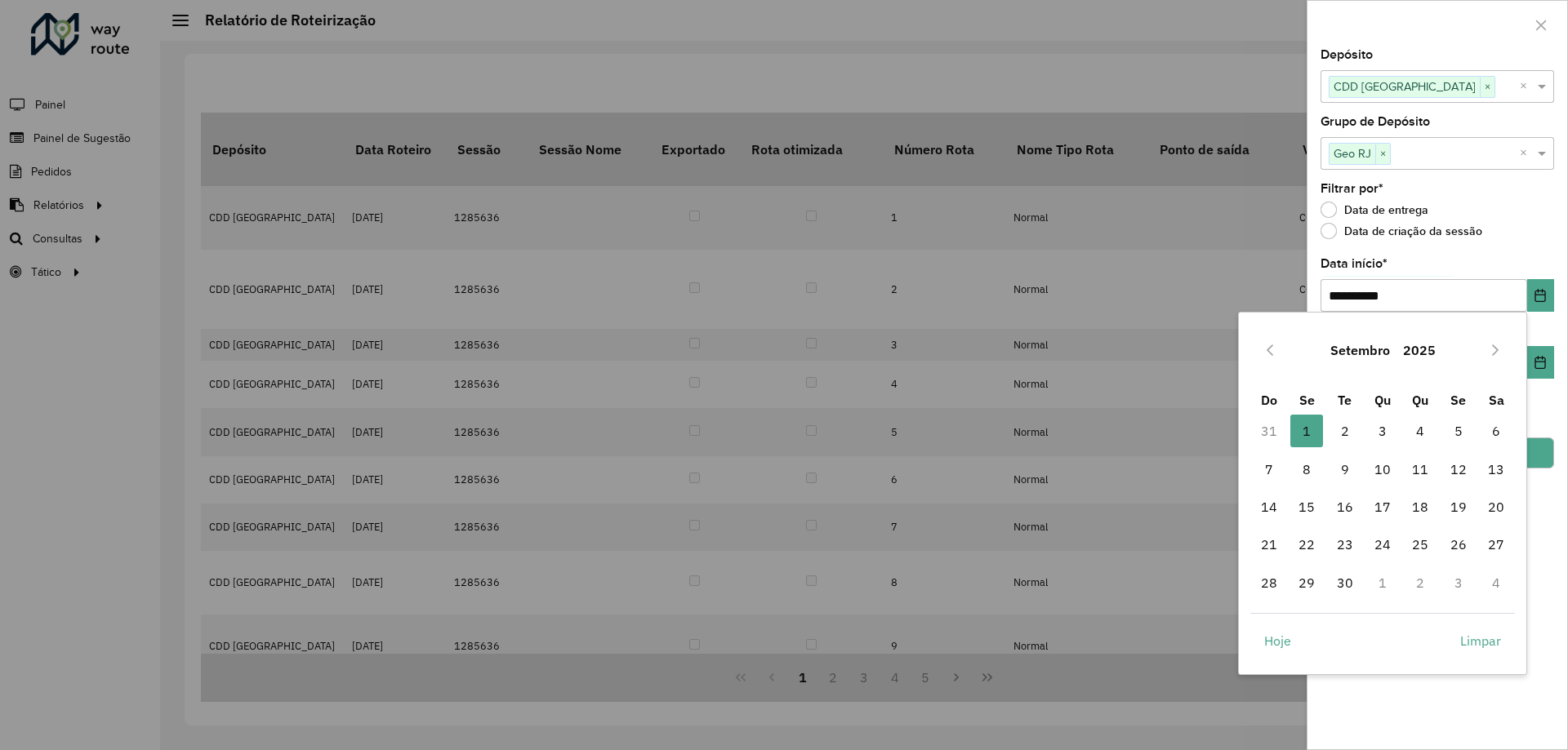
click at [1338, 351] on button "Setembro" at bounding box center [1359, 350] width 72 height 40
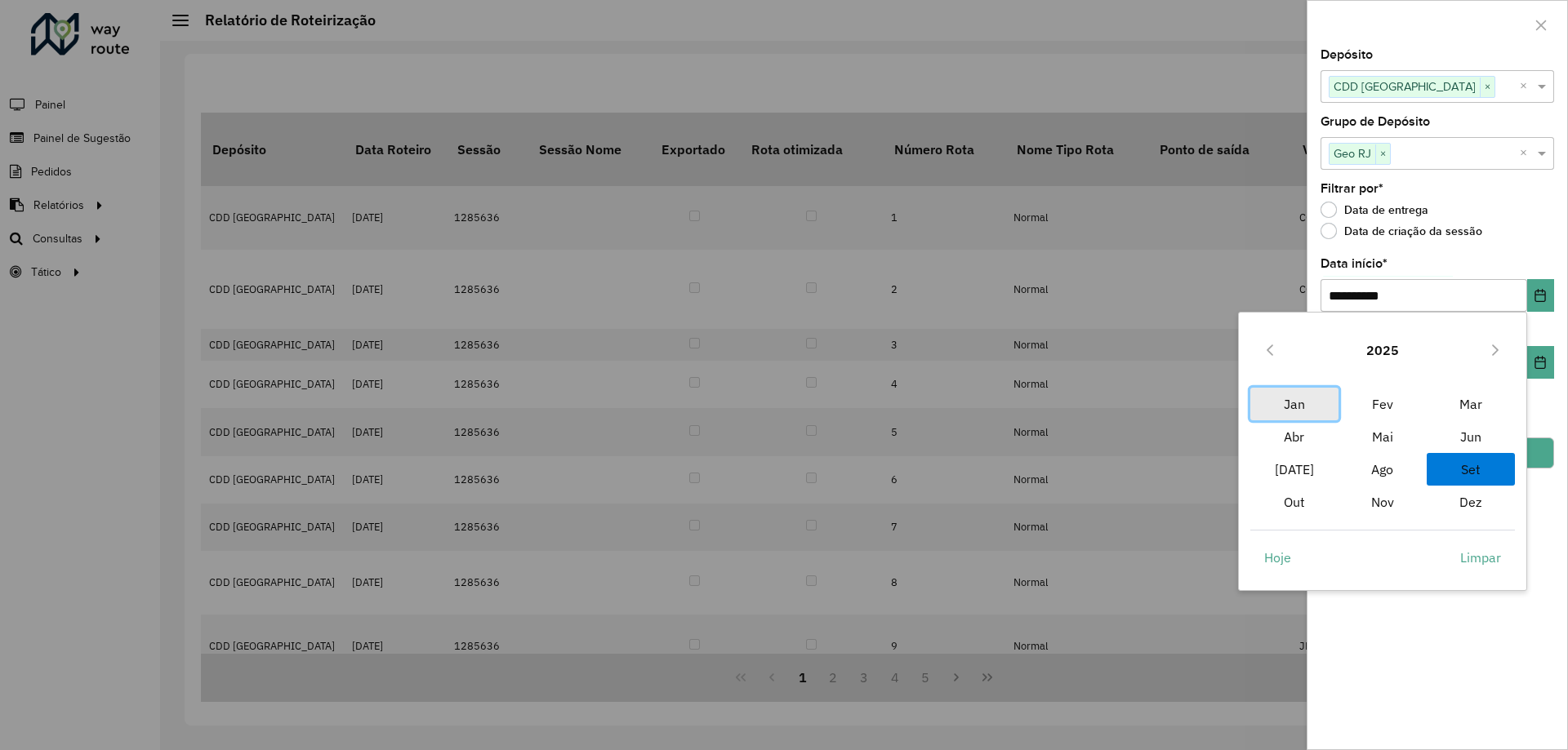
click at [1289, 406] on span "Jan" at bounding box center [1294, 404] width 88 height 33
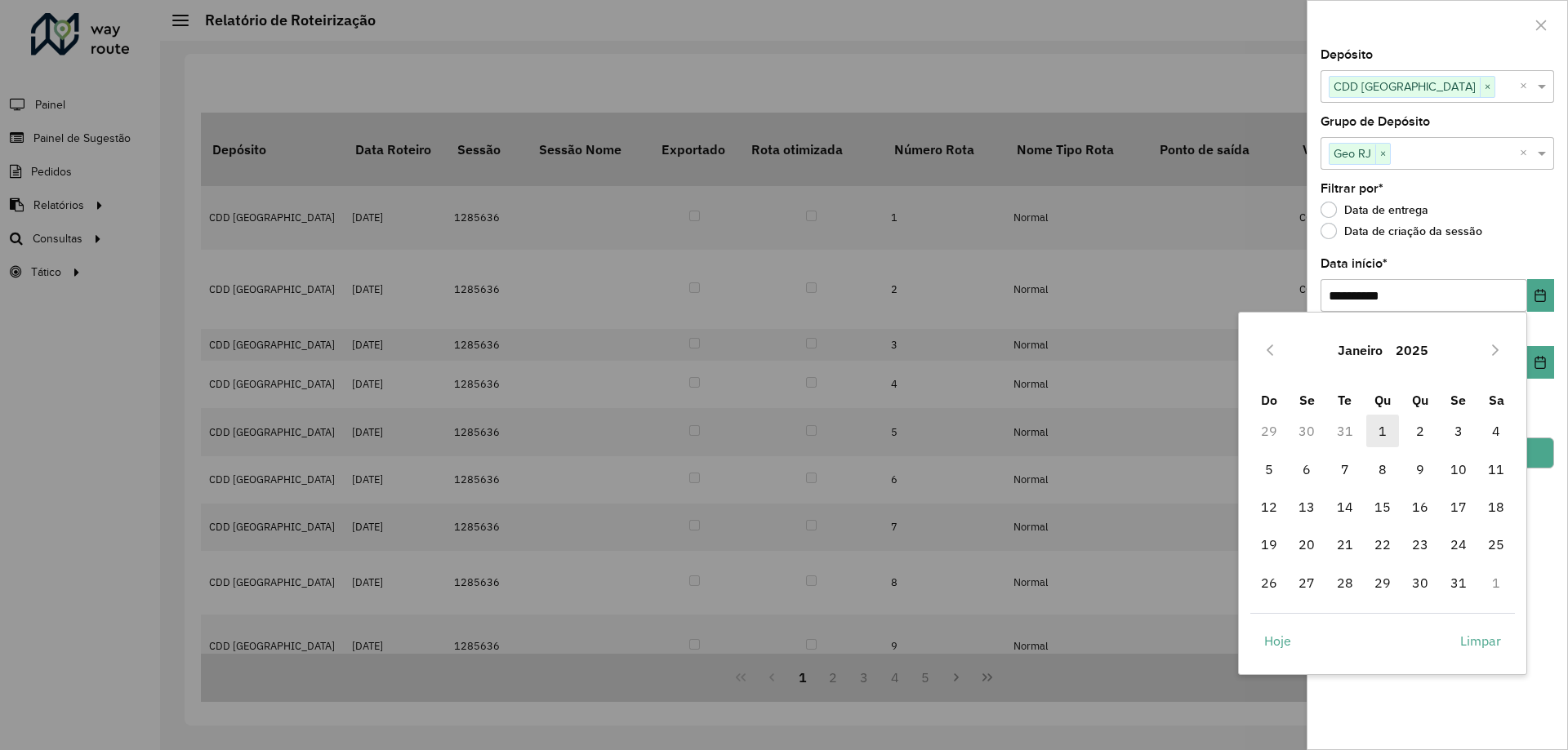
click at [1389, 433] on span "1" at bounding box center [1383, 431] width 33 height 33
type input "**********"
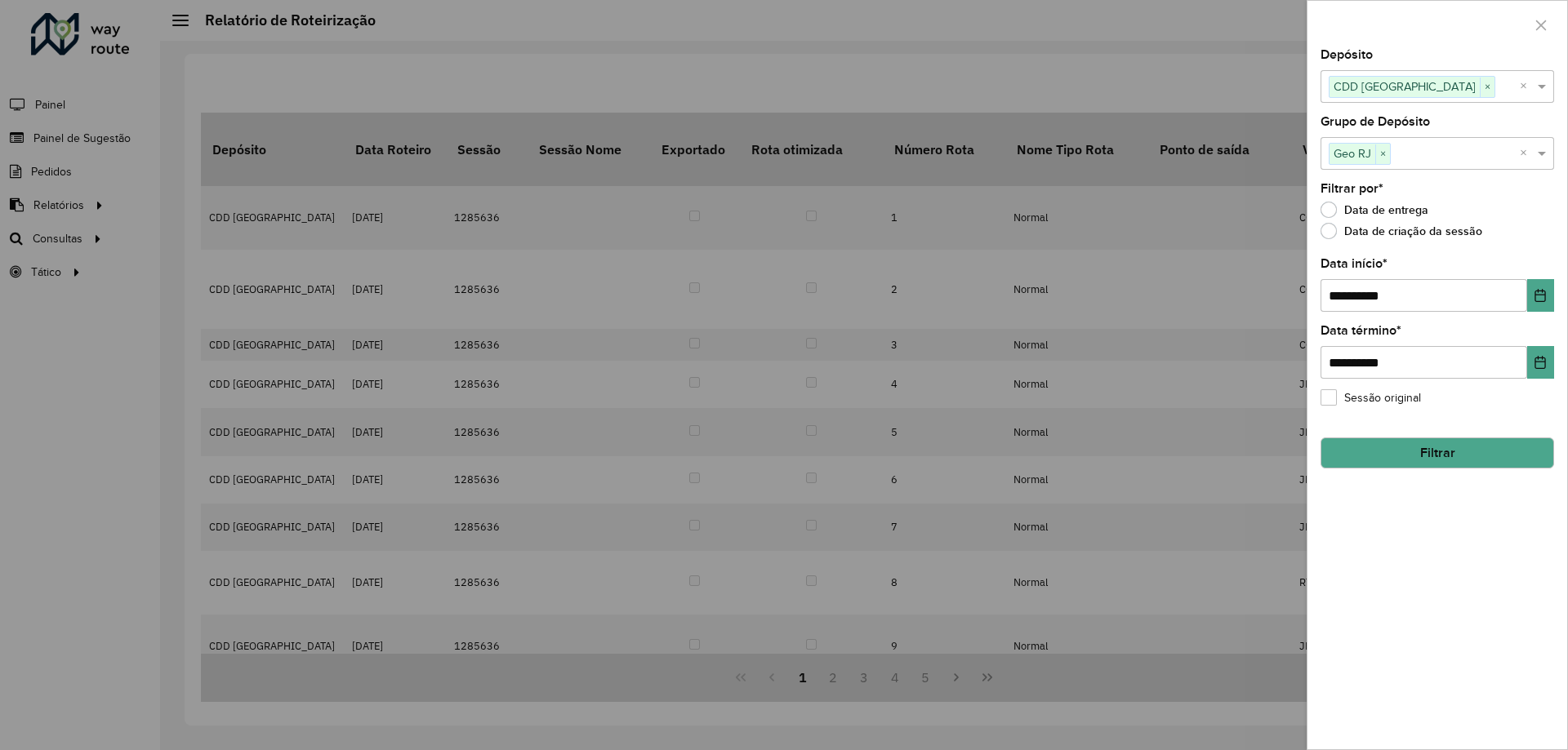
click at [1445, 453] on button "Filtrar" at bounding box center [1437, 453] width 234 height 31
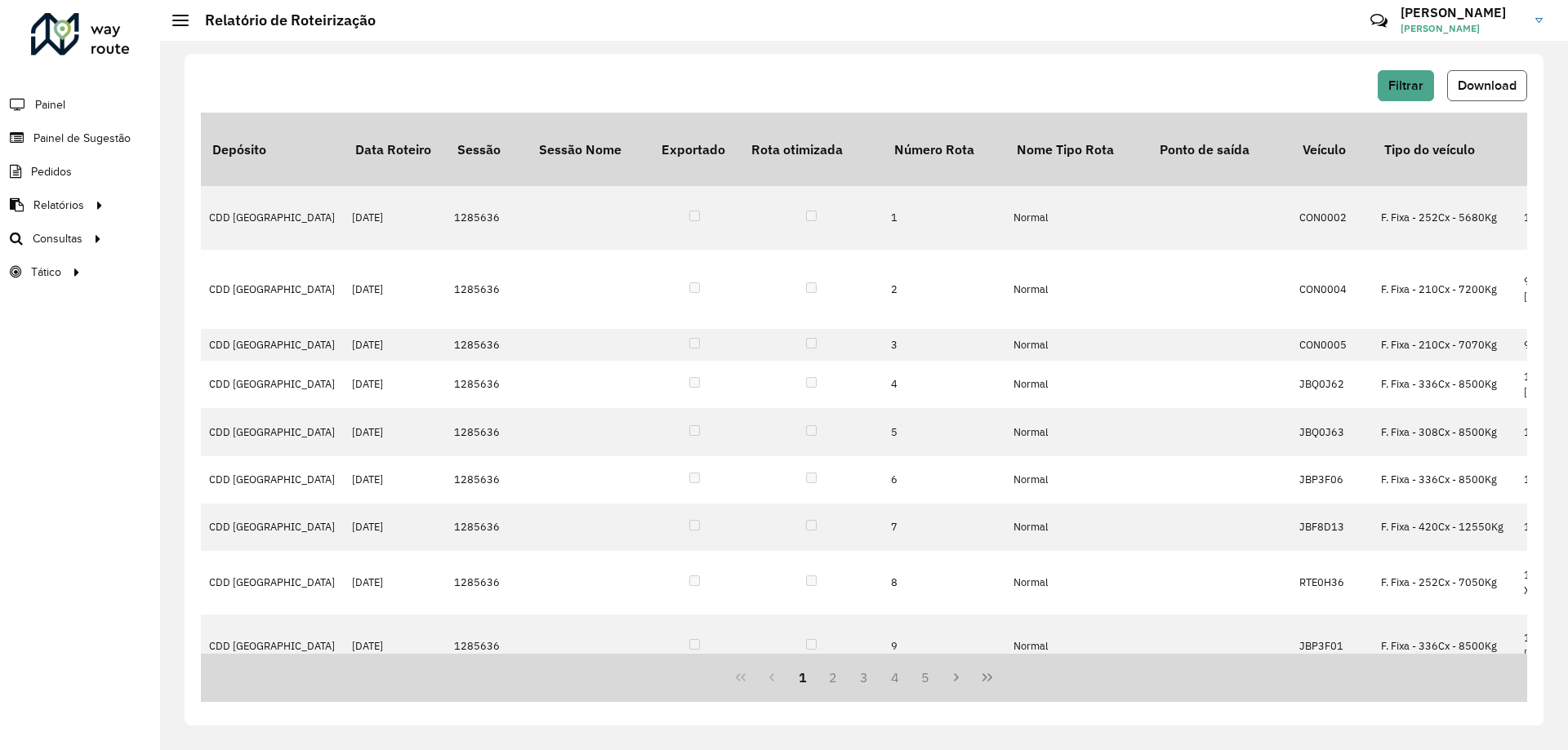
click at [1495, 95] on button "Download" at bounding box center [1487, 86] width 80 height 31
